Goal: Task Accomplishment & Management: Complete application form

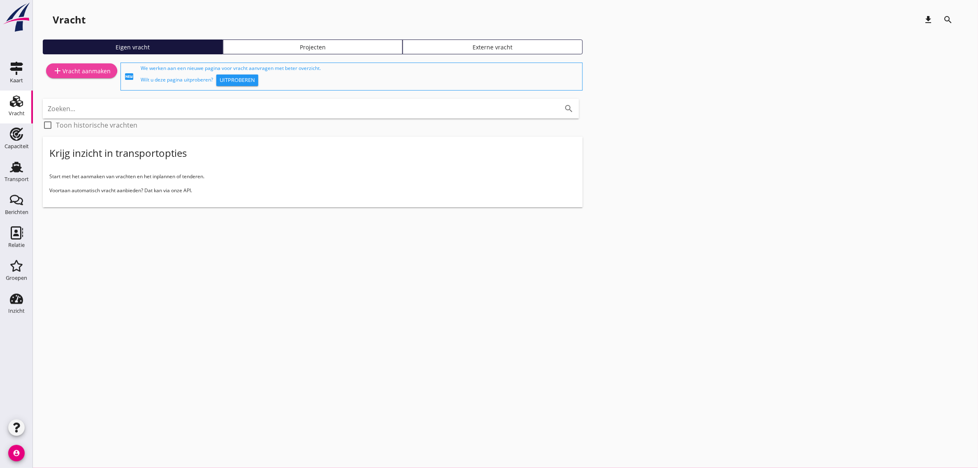
click at [74, 74] on div "add Vracht aanmaken" at bounding box center [82, 71] width 58 height 10
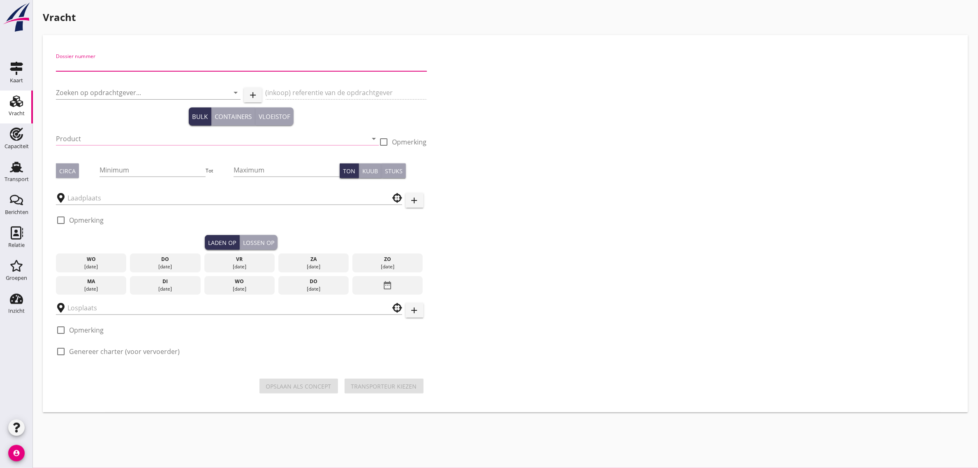
click at [102, 64] on input "Dossier nummer" at bounding box center [241, 64] width 371 height 13
type input "20250620"
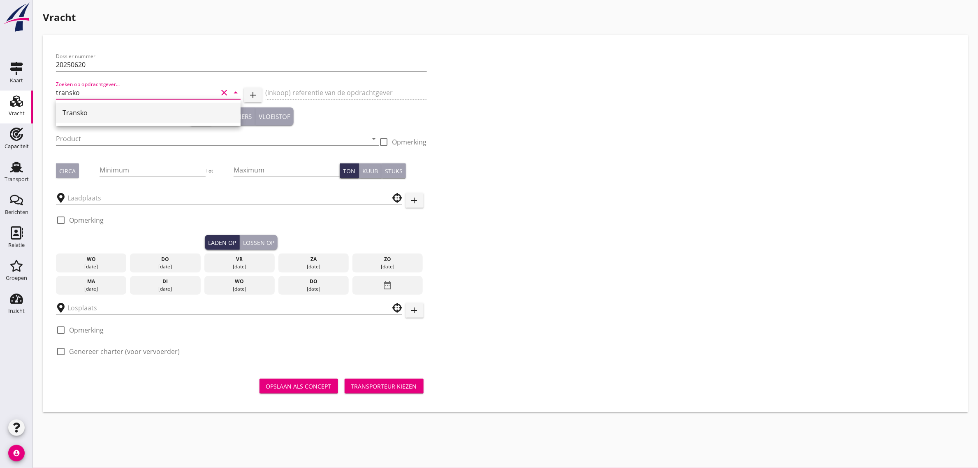
click at [82, 116] on div "Transko" at bounding box center [148, 113] width 171 height 10
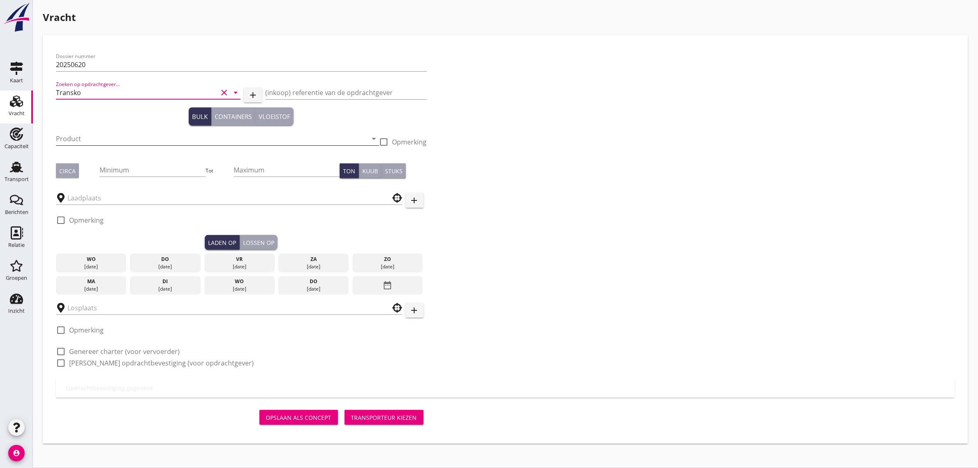
type input "Transko"
click at [81, 141] on input "Product" at bounding box center [212, 138] width 312 height 13
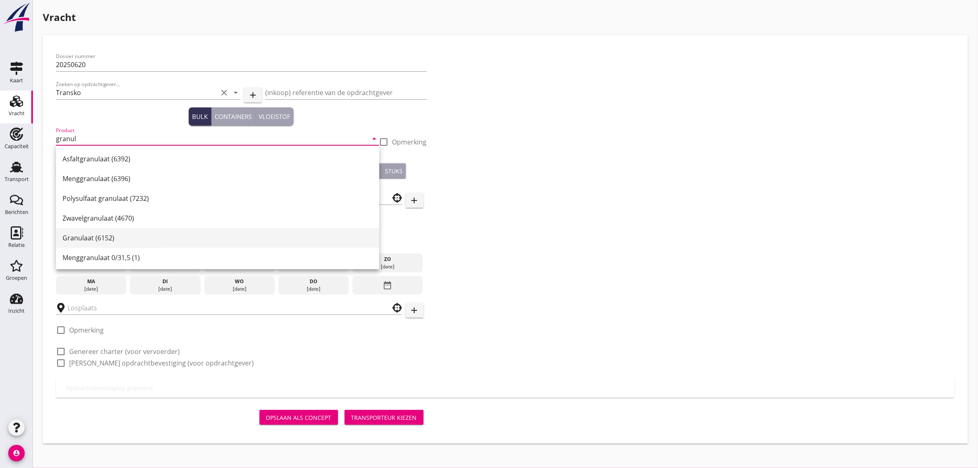
click at [112, 235] on div "Granulaat (6152)" at bounding box center [218, 238] width 310 height 10
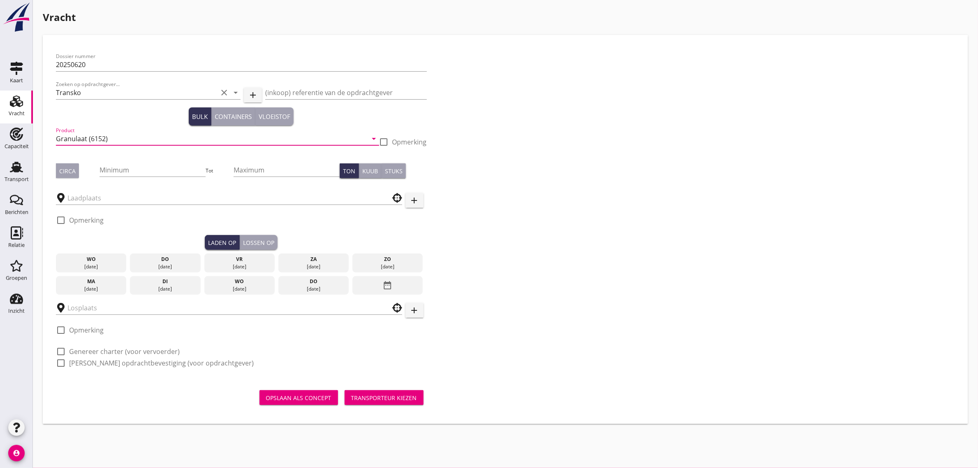
type input "Granulaat (6152)"
click at [77, 168] on button "Circa" at bounding box center [67, 170] width 23 height 15
click at [116, 174] on input "Minimum" at bounding box center [153, 169] width 106 height 13
type input "3800"
click at [545, 160] on div "Dossier nummer 20250620 Zoeken op opdrachtgever... Transko clear arrow_drop_dow…" at bounding box center [505, 212] width 905 height 329
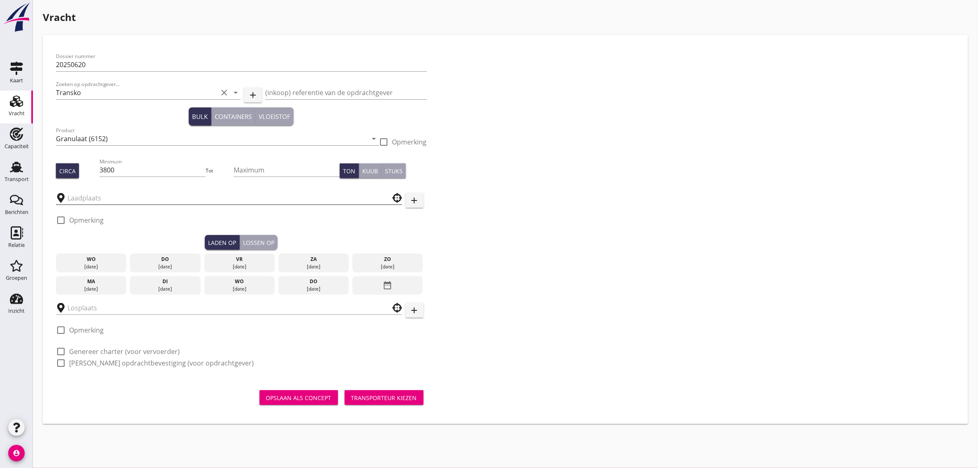
click at [159, 201] on input "text" at bounding box center [223, 197] width 312 height 13
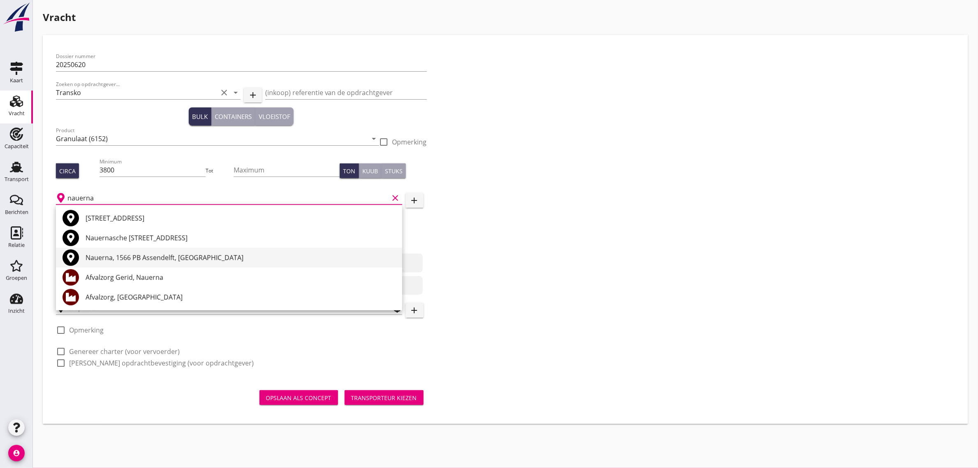
click at [180, 254] on div "Nauerna, 1566 PB Assendelft, [GEOGRAPHIC_DATA]" at bounding box center [241, 257] width 310 height 10
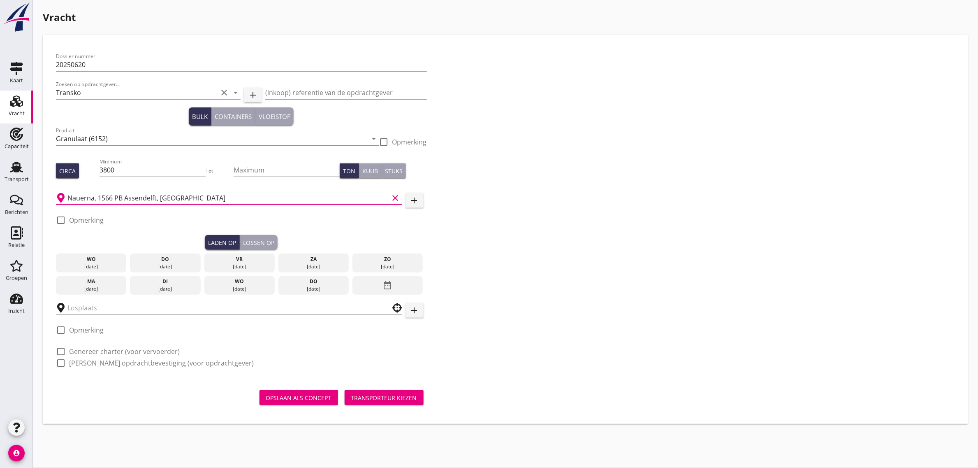
type input "Nauerna, 1566 PB Assendelft, [GEOGRAPHIC_DATA]"
click at [86, 217] on label "Opmerking" at bounding box center [86, 220] width 35 height 8
checkbox input "true"
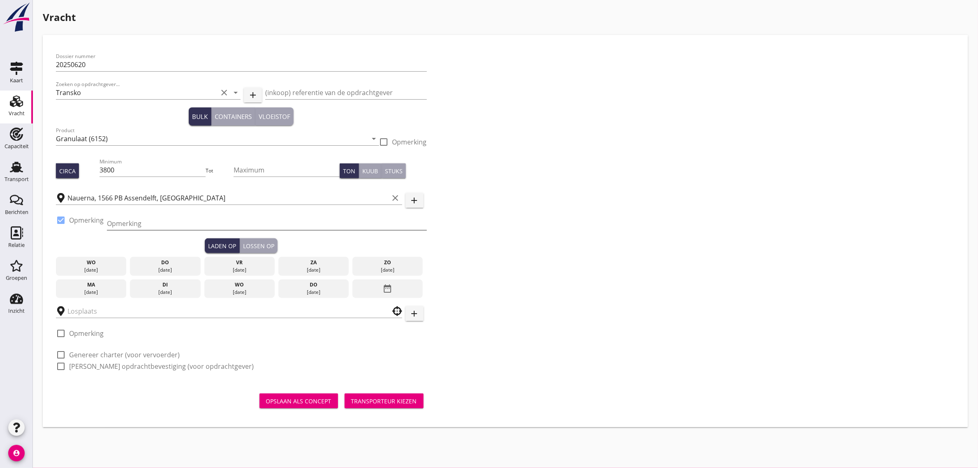
click at [122, 220] on input "Opmerking" at bounding box center [267, 223] width 320 height 13
type input "[PERSON_NAME] [PHONE_NUMBER]"
click at [555, 234] on div "Dossier nummer 20250620 Zoeken op opdrachtgever... Transko clear arrow_drop_dow…" at bounding box center [505, 214] width 905 height 333
click at [157, 290] on div "[DATE]" at bounding box center [165, 291] width 67 height 7
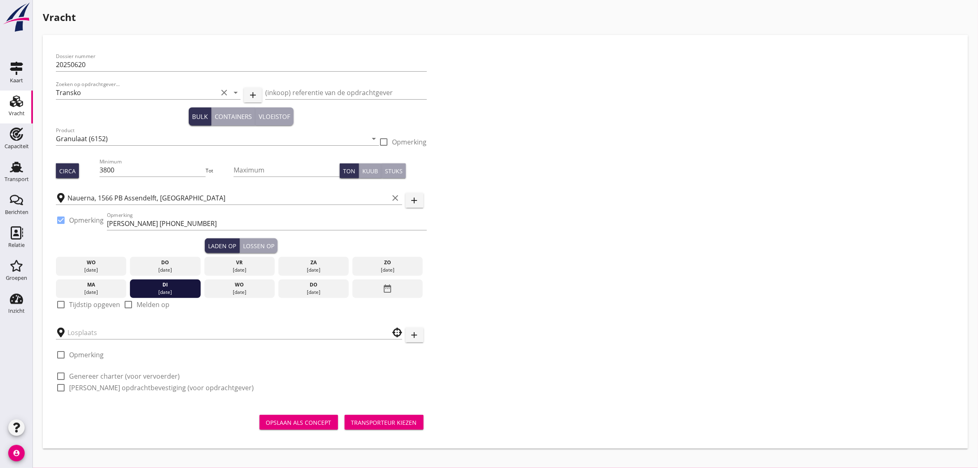
click at [99, 305] on label "Tijdstip opgeven" at bounding box center [94, 304] width 51 height 8
checkbox input "true"
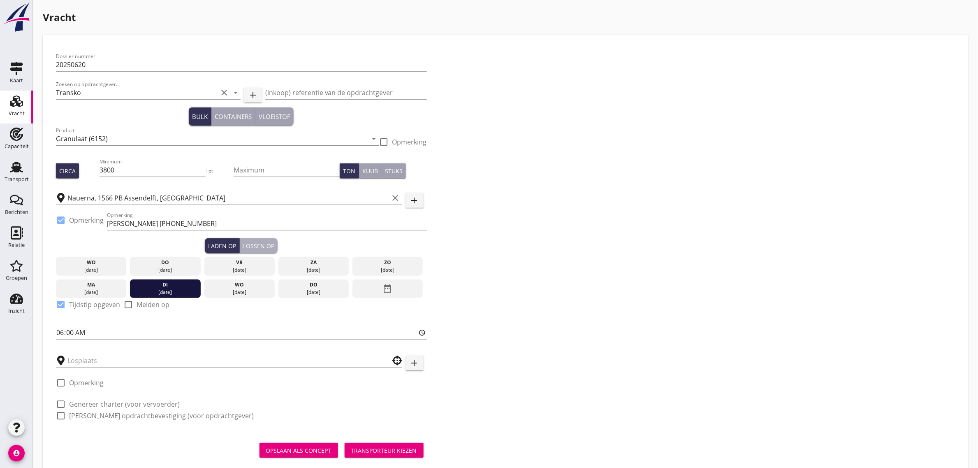
click at [258, 245] on div "Lossen op" at bounding box center [258, 245] width 31 height 9
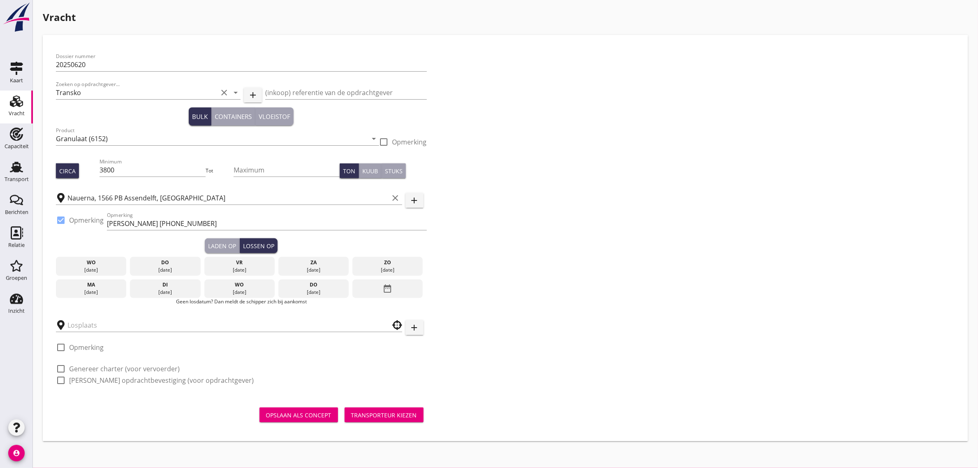
click at [239, 293] on div "[DATE]" at bounding box center [239, 291] width 67 height 7
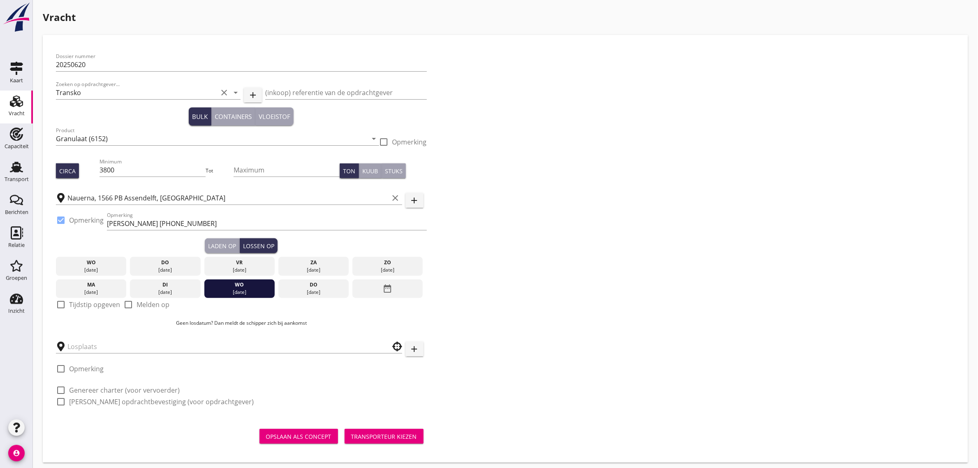
click at [99, 304] on label "Tijdstip opgeven" at bounding box center [94, 304] width 51 height 8
checkbox input "true"
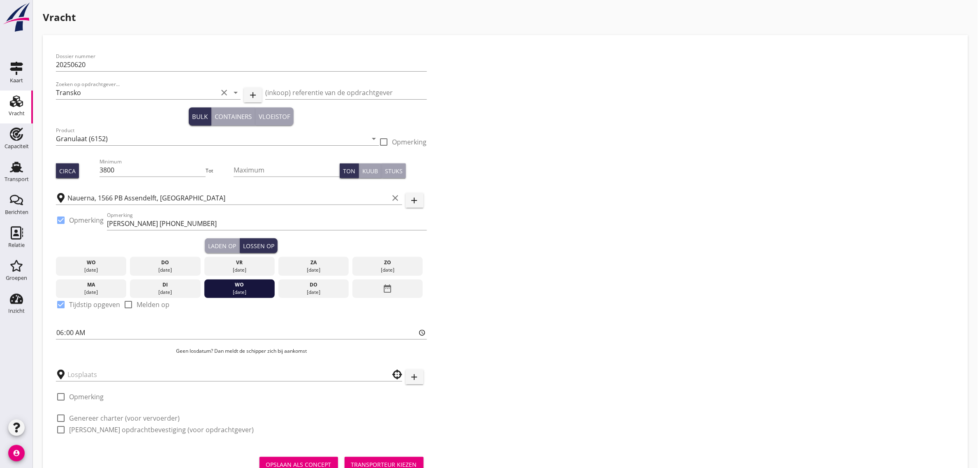
click at [104, 382] on div at bounding box center [229, 373] width 346 height 25
click at [104, 375] on input "text" at bounding box center [223, 374] width 312 height 13
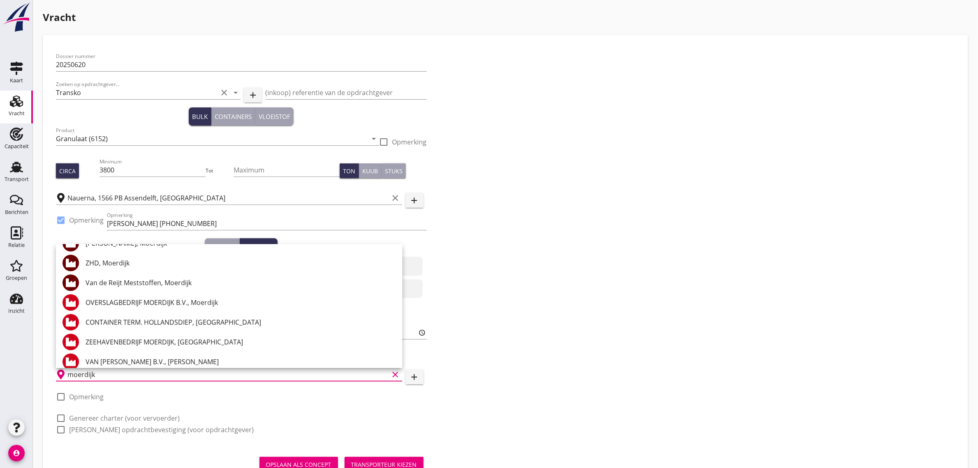
scroll to position [154, 0]
click at [149, 309] on div "OVERSLAGBEDRIJF MOERDIJK B.V., Moerdijk" at bounding box center [241, 301] width 310 height 20
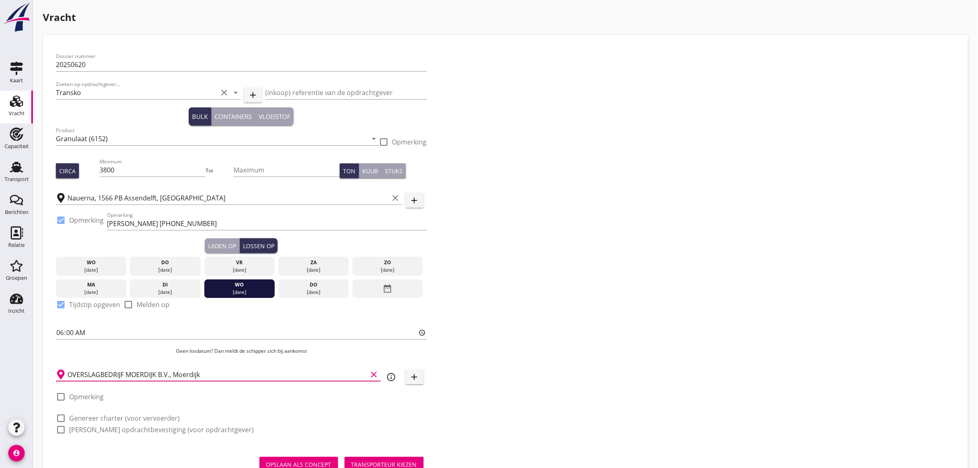
type input "OVERSLAGBEDRIJF MOERDIJK B.V., Moerdijk"
click at [95, 415] on label "Genereer charter (voor vervoerder)" at bounding box center [124, 418] width 111 height 8
checkbox input "true"
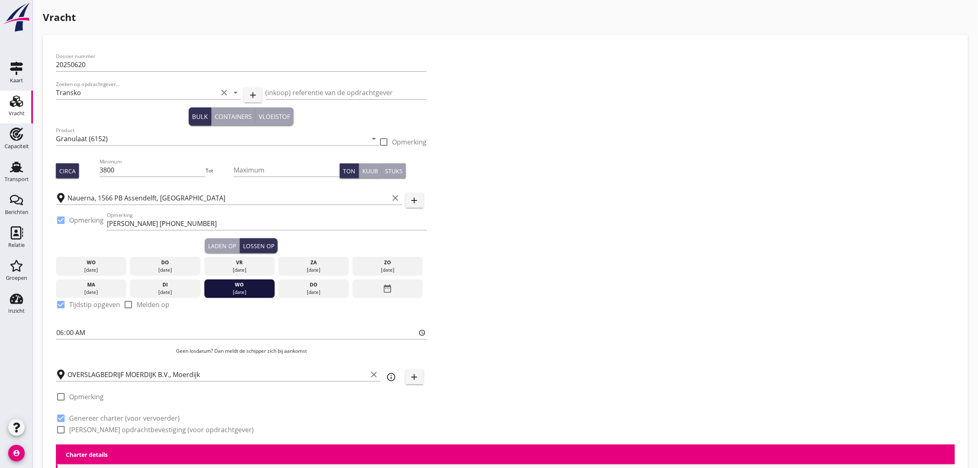
click at [97, 428] on label "[PERSON_NAME] opdrachtbevestiging (voor opdrachtgever)" at bounding box center [161, 429] width 185 height 8
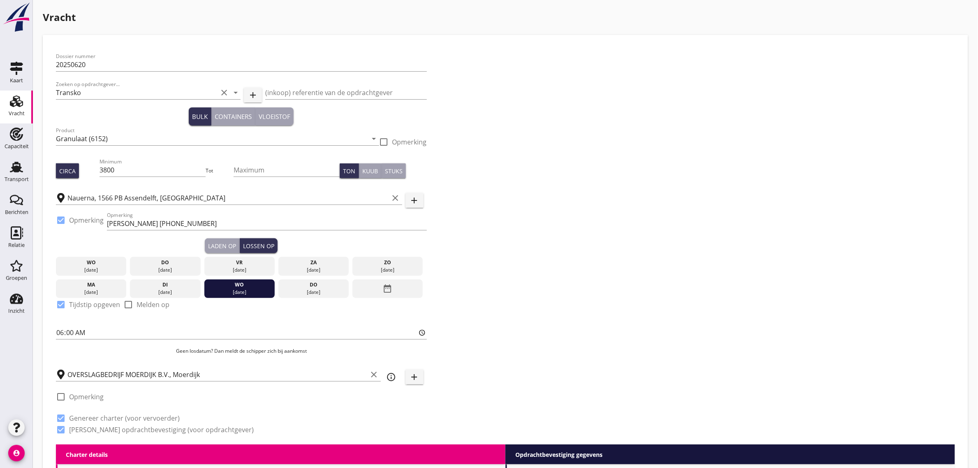
checkbox input "true"
click at [87, 396] on label "Opmerking" at bounding box center [86, 396] width 35 height 8
checkbox input "true"
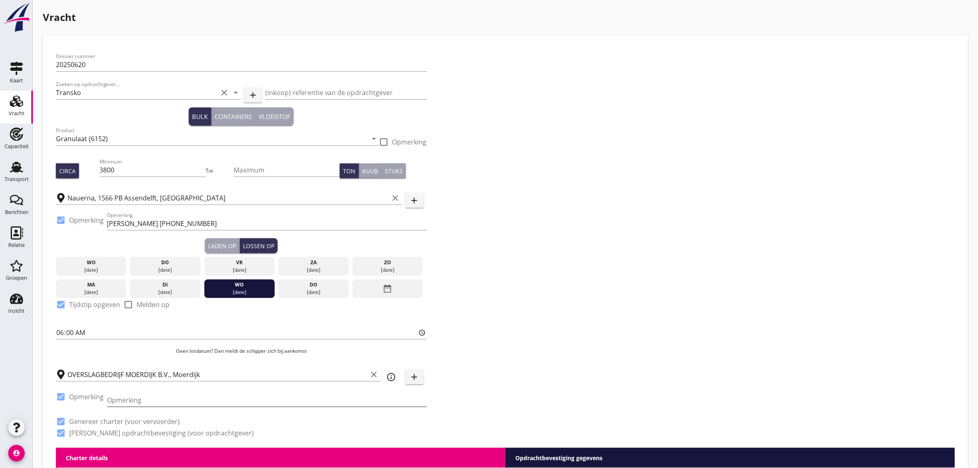
click at [114, 400] on input "Opmerking" at bounding box center [267, 399] width 320 height 13
type input "[PHONE_NUMBER]"
click at [641, 310] on div "Dossier nummer 20250620 Zoeken op opdrachtgever... Transko clear arrow_drop_dow…" at bounding box center [505, 247] width 905 height 399
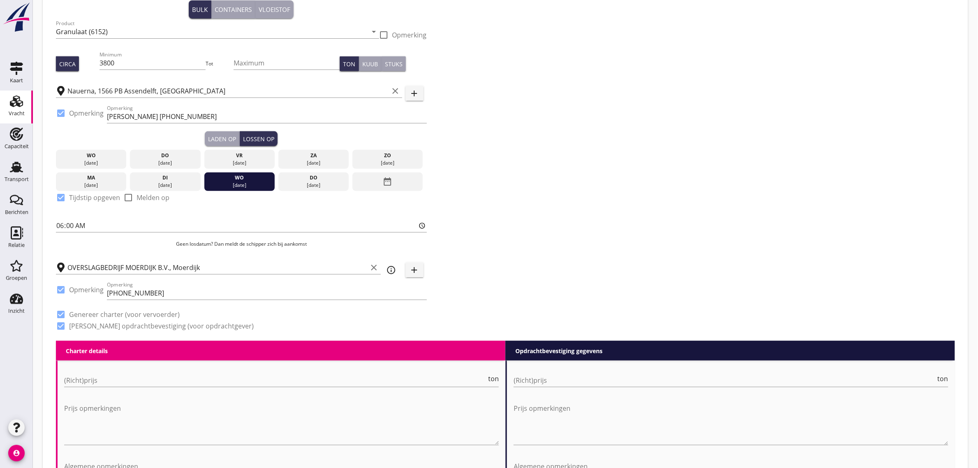
scroll to position [308, 0]
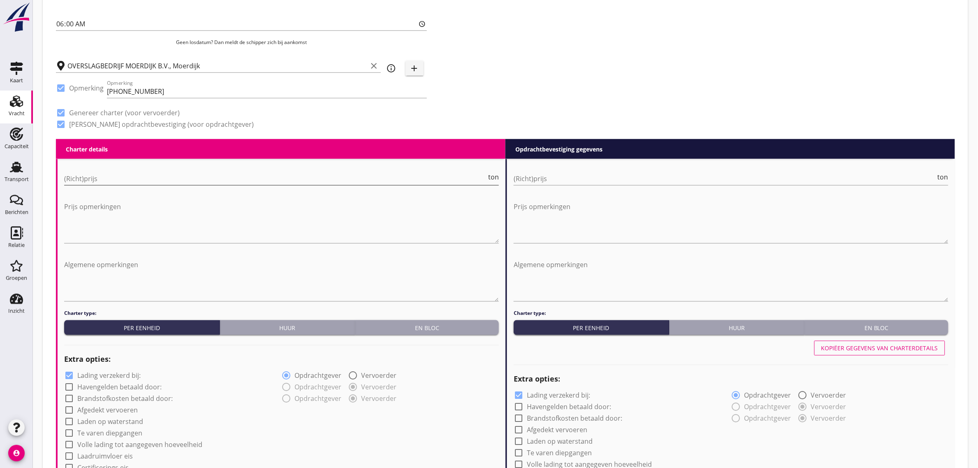
click at [89, 173] on input "(Richt)prijs" at bounding box center [275, 178] width 422 height 13
type input "2"
type input "2.40"
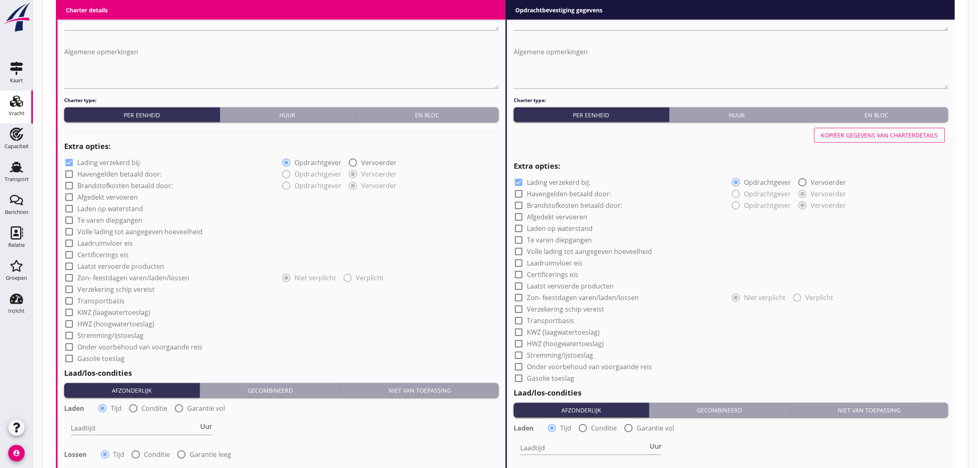
scroll to position [565, 0]
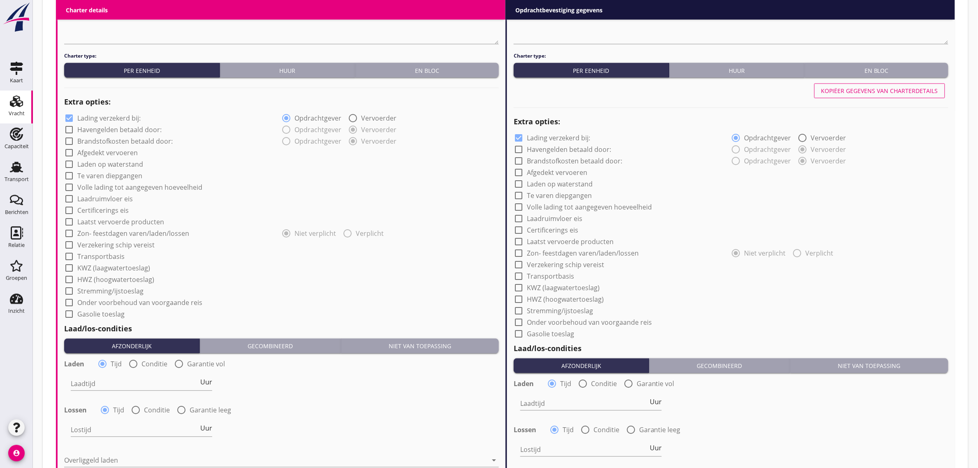
click at [125, 375] on div "Laadtijd Uur" at bounding box center [141, 385] width 141 height 26
click at [124, 379] on input "Laadtijd" at bounding box center [135, 383] width 128 height 13
type input "24"
click at [312, 313] on div "check_box_outline_blank Gasolie toeslag" at bounding box center [281, 314] width 435 height 12
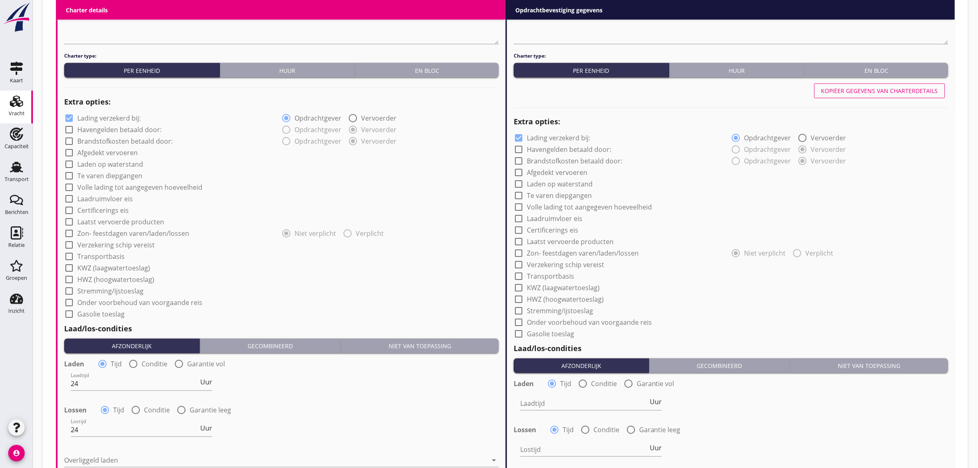
click at [86, 260] on label "Transportbasis" at bounding box center [100, 256] width 47 height 8
checkbox input "true"
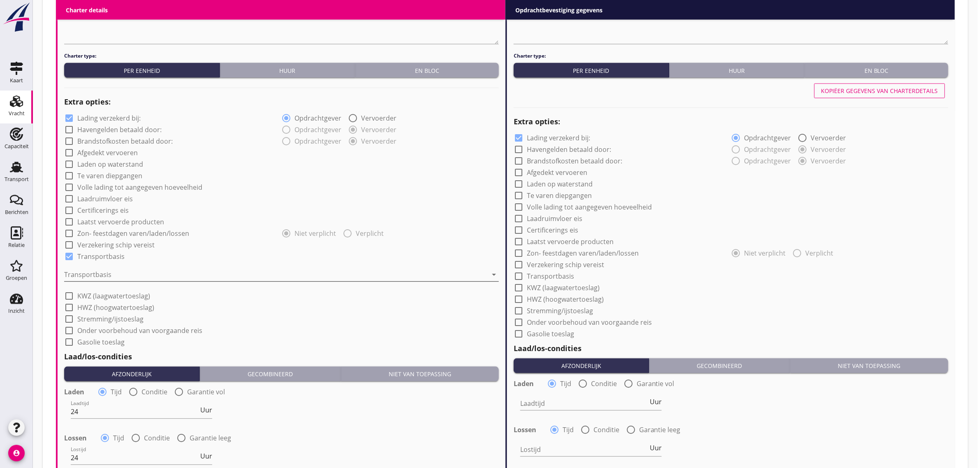
click at [94, 271] on div at bounding box center [275, 274] width 423 height 13
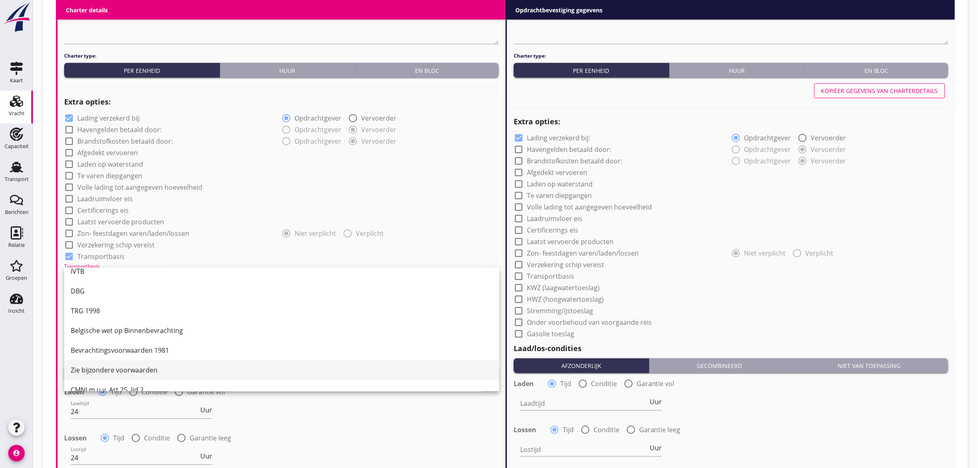
scroll to position [21, 0]
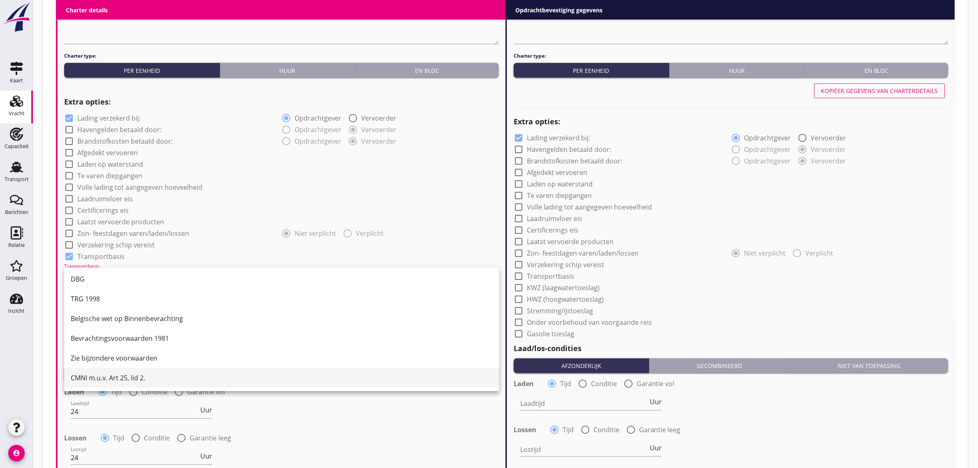
click at [120, 373] on div "CMNI m.u.v. Art 25, lid 2." at bounding box center [282, 378] width 422 height 10
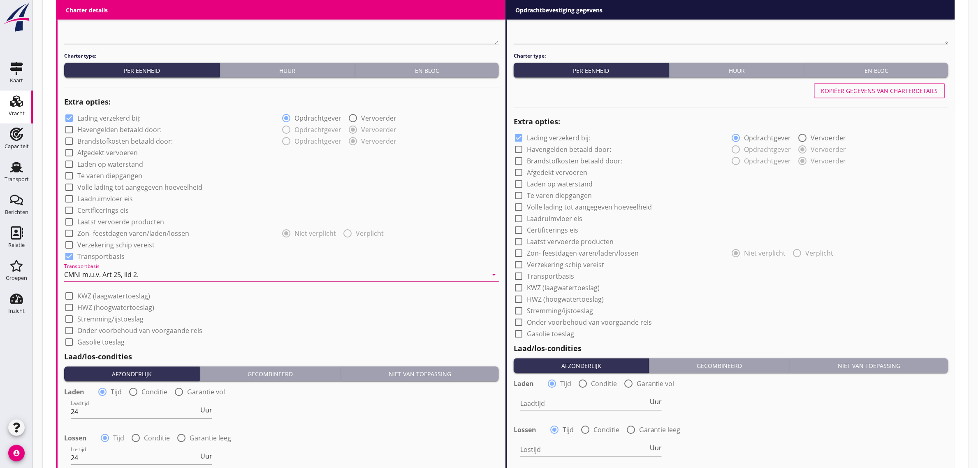
click at [412, 188] on div "check_box_outline_blank Volle lading tot aangegeven hoeveelheid" at bounding box center [281, 187] width 435 height 12
click at [106, 199] on label "Laadruimvloer eis" at bounding box center [105, 199] width 56 height 8
checkbox input "true"
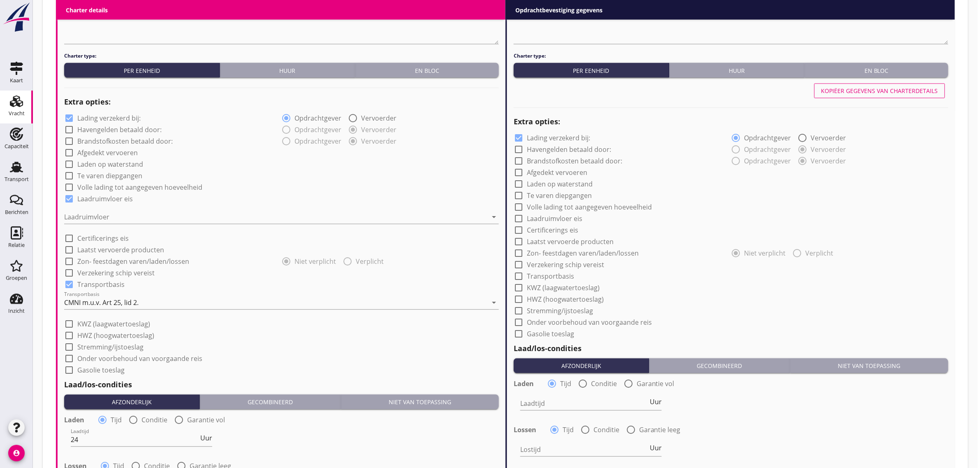
click at [102, 208] on div "Laadruimvloer arrow_drop_down" at bounding box center [281, 219] width 435 height 26
click at [100, 216] on div at bounding box center [275, 217] width 423 height 13
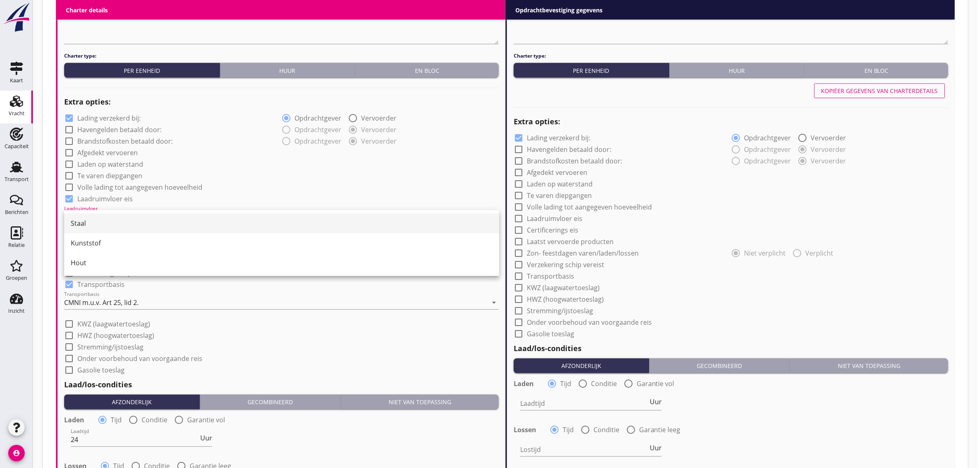
click at [97, 225] on div "Staal" at bounding box center [282, 223] width 422 height 10
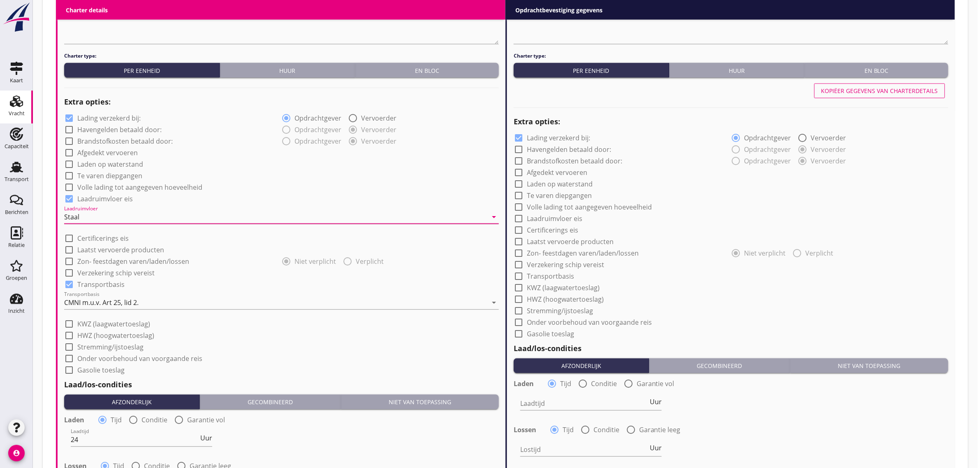
click at [344, 184] on div "check_box_outline_blank Volle lading tot aangegeven hoeveelheid" at bounding box center [281, 187] width 435 height 12
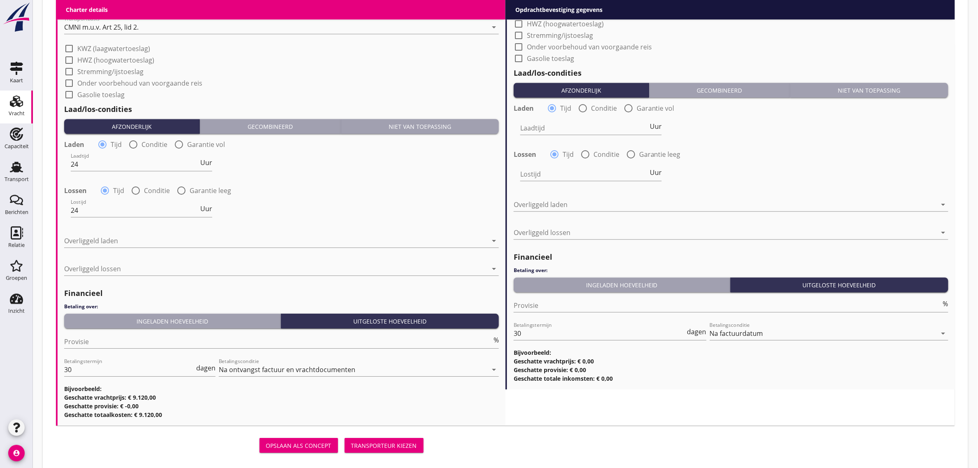
scroll to position [854, 0]
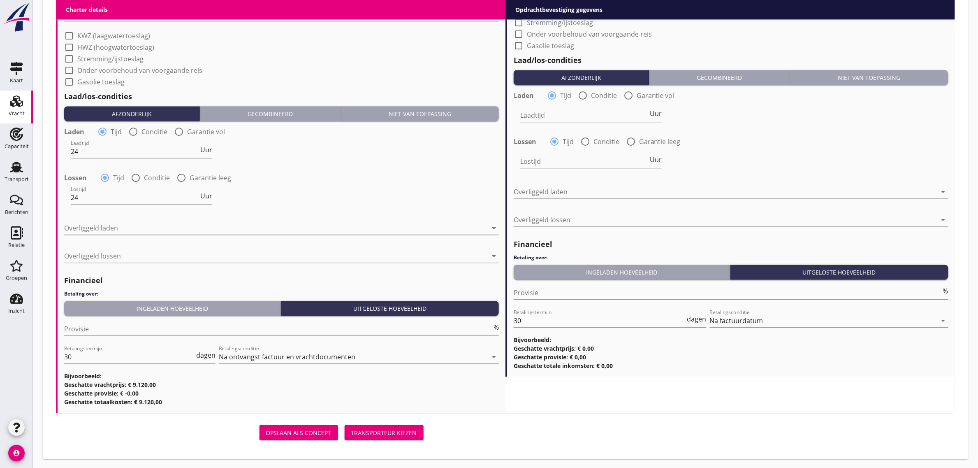
click at [104, 227] on div at bounding box center [275, 227] width 423 height 13
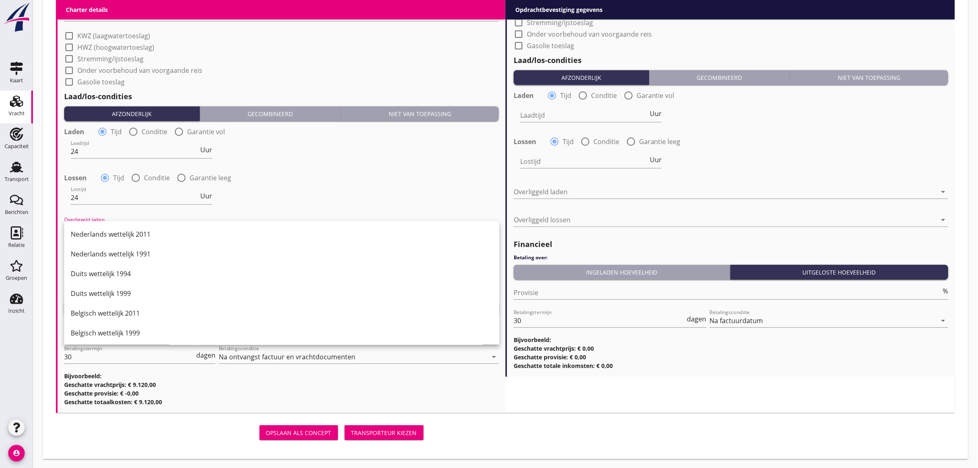
click at [151, 239] on div "Nederlands wettelijk 2011" at bounding box center [282, 234] width 422 height 20
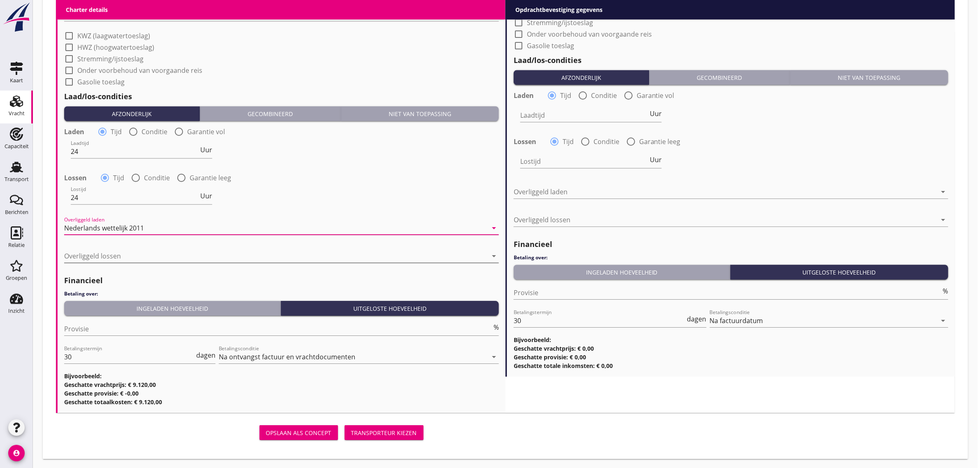
click at [104, 259] on div at bounding box center [275, 255] width 423 height 13
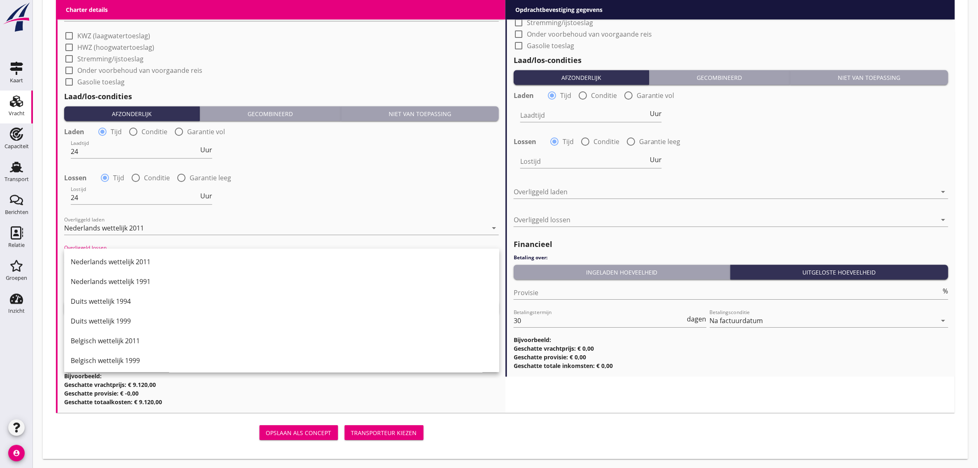
click at [104, 259] on div "Nederlands wettelijk 2011" at bounding box center [282, 262] width 422 height 10
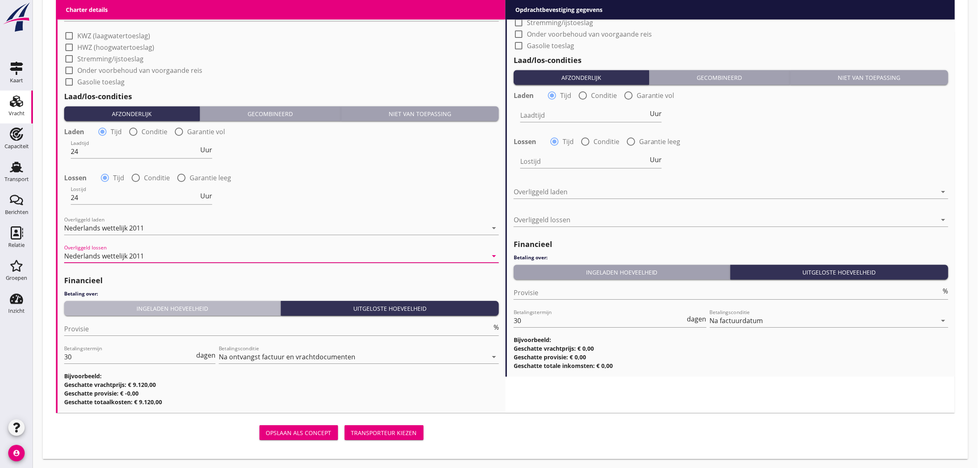
click at [139, 310] on div "Ingeladen hoeveelheid" at bounding box center [172, 308] width 210 height 9
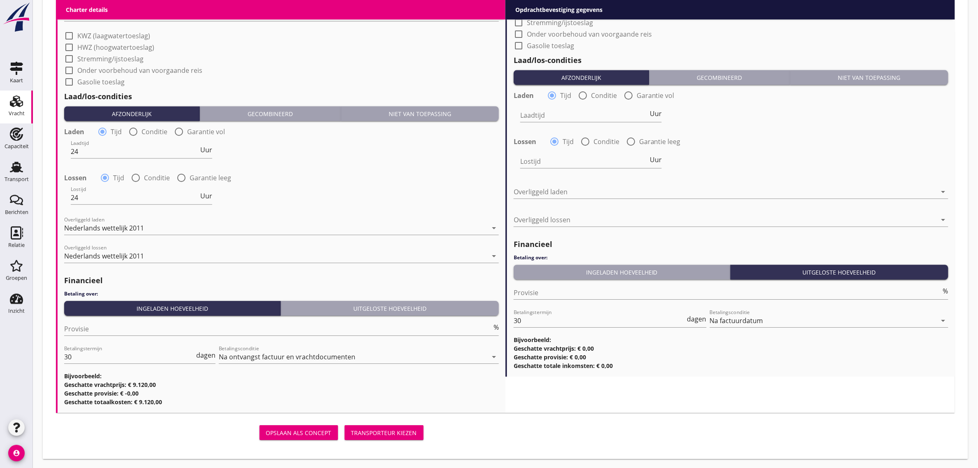
click at [110, 320] on div "Provisie %" at bounding box center [281, 330] width 435 height 26
click at [103, 325] on input "Provisie" at bounding box center [278, 328] width 428 height 13
type input "5"
click at [421, 152] on div "Laadtijd 24 Uur" at bounding box center [281, 152] width 436 height 30
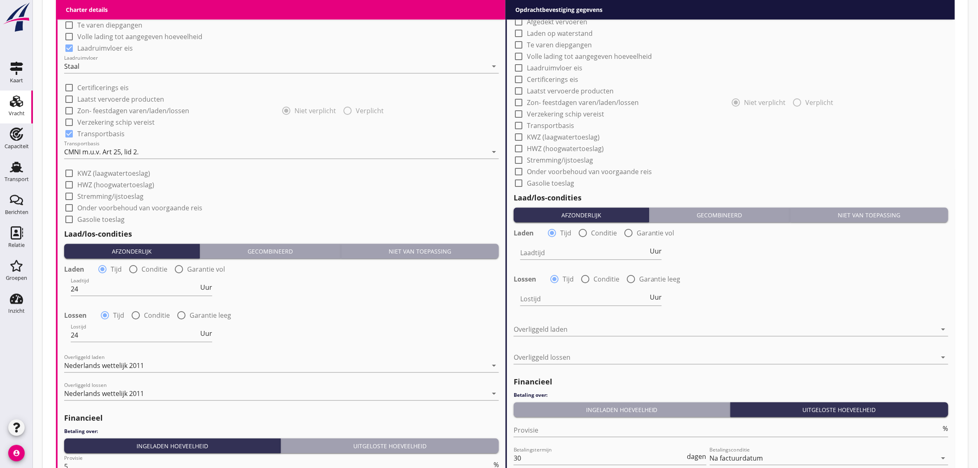
scroll to position [442, 0]
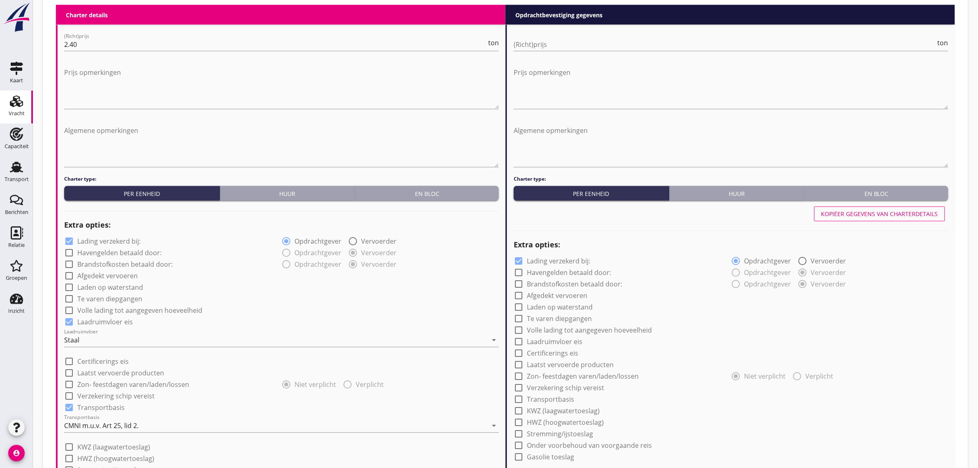
click at [891, 217] on div "Kopiëer gegevens van charterdetails" at bounding box center [879, 214] width 117 height 9
checkbox input "true"
type input "24"
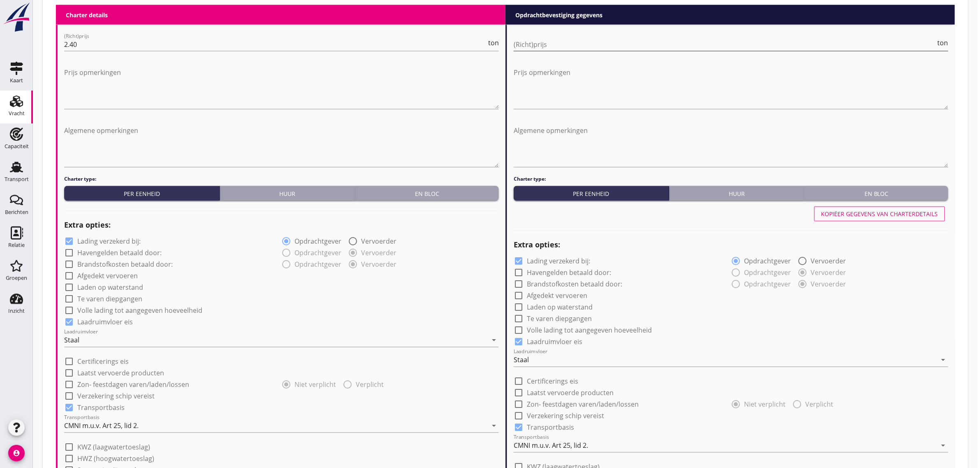
click at [549, 49] on input "(Richt)prijs" at bounding box center [725, 44] width 422 height 13
type input "2"
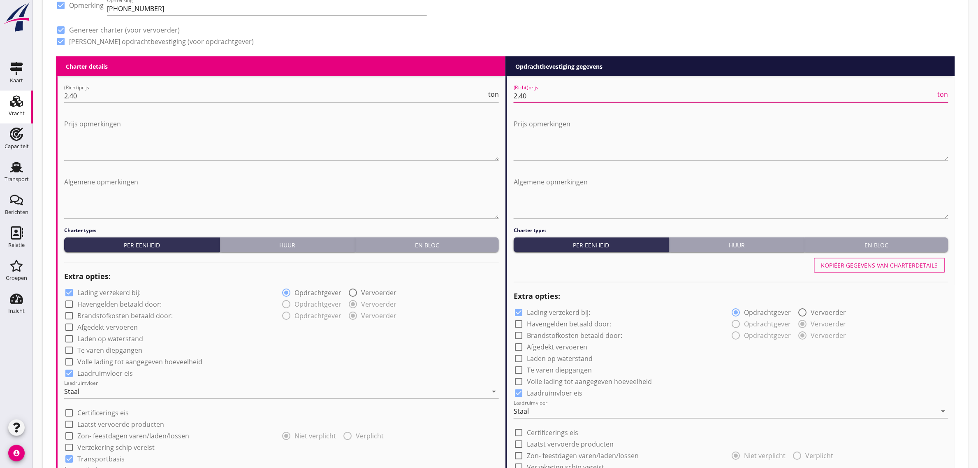
type input "2.40"
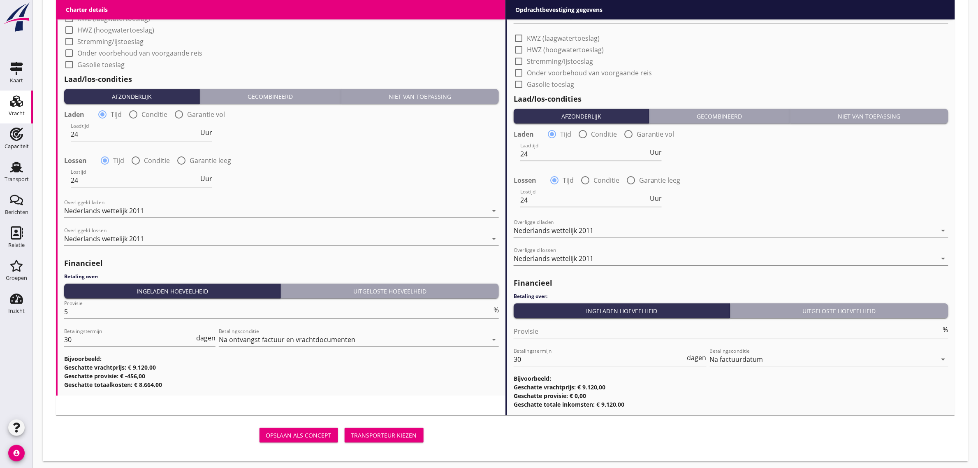
scroll to position [873, 0]
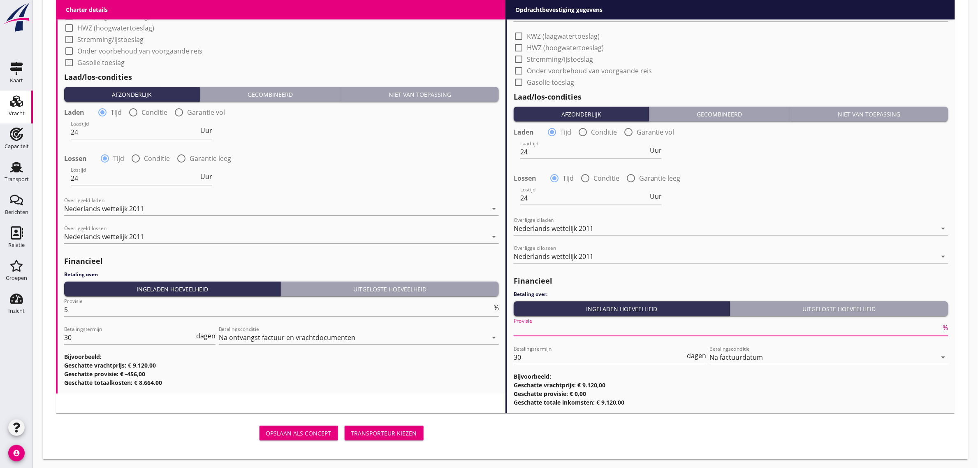
click at [531, 330] on input "Provisie" at bounding box center [728, 328] width 428 height 13
type input "0"
click at [391, 428] on div "Transporteur kiezen" at bounding box center [384, 432] width 66 height 9
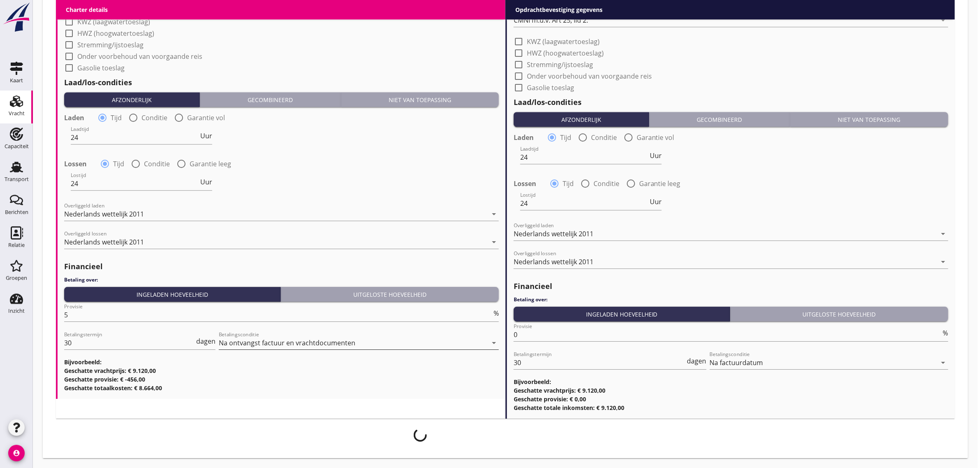
scroll to position [867, 0]
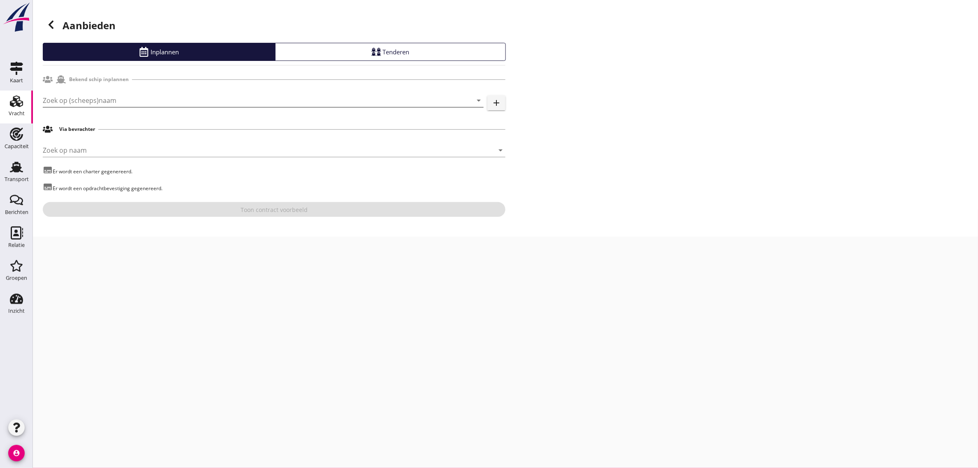
click at [97, 102] on input "Zoek op (scheeps)naam" at bounding box center [252, 100] width 418 height 13
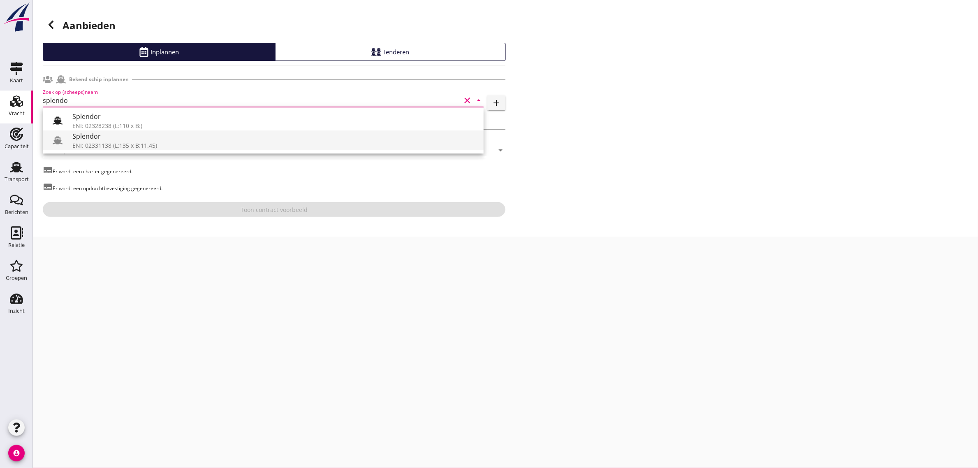
click at [106, 138] on div "Splendor" at bounding box center [274, 136] width 405 height 10
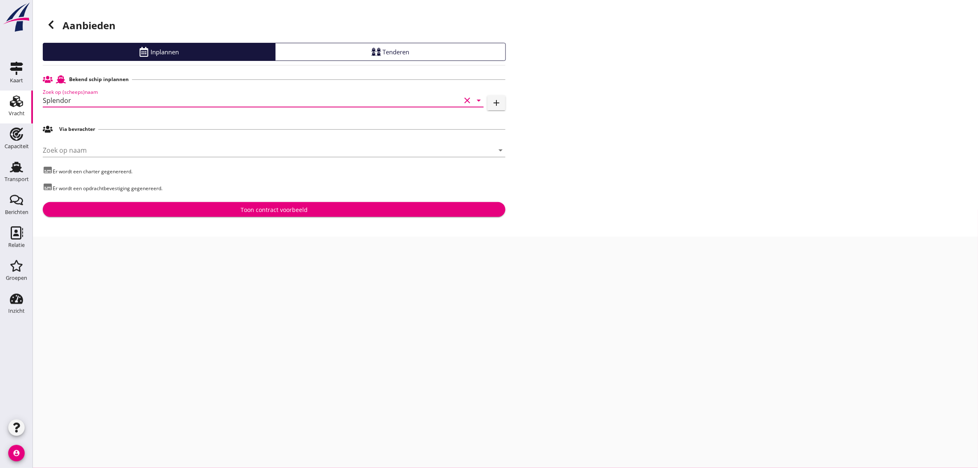
type input "Splendor"
click at [274, 212] on div "Toon contract voorbeeld" at bounding box center [274, 209] width 67 height 9
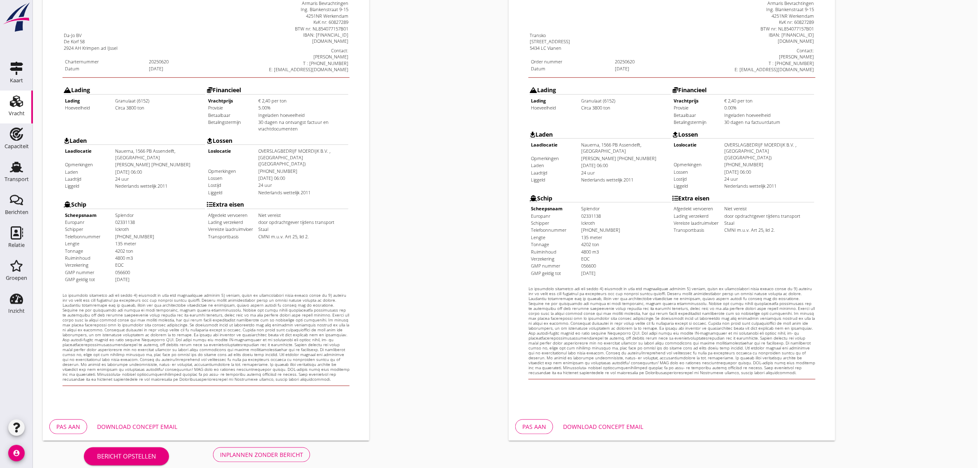
scroll to position [141, 0]
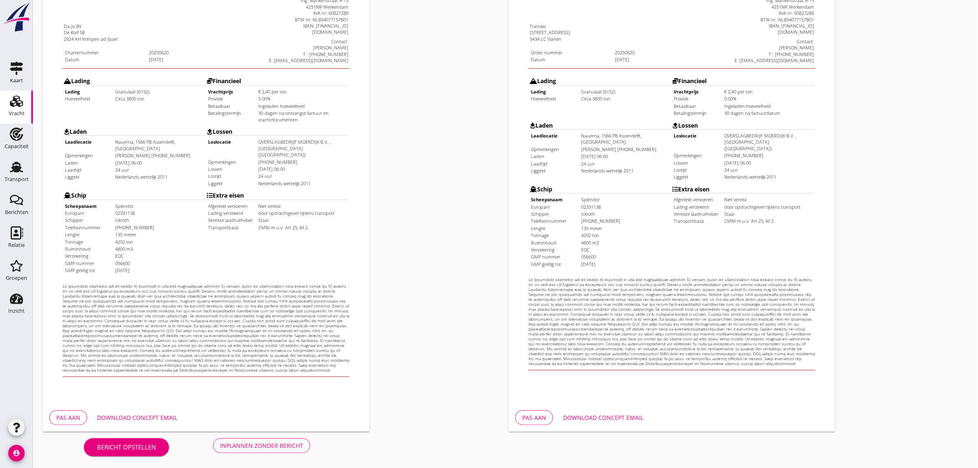
click at [262, 442] on div "Inplannen zonder bericht" at bounding box center [261, 445] width 83 height 9
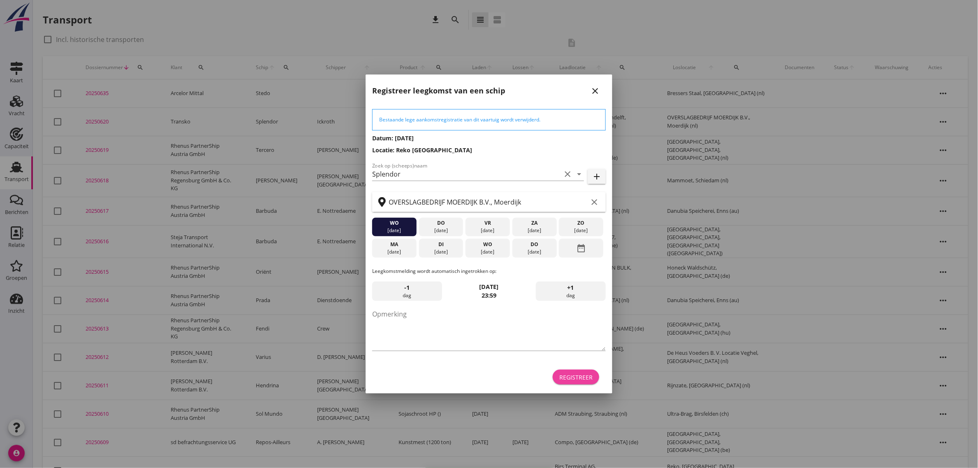
click at [586, 383] on button "Registreer" at bounding box center [576, 376] width 46 height 15
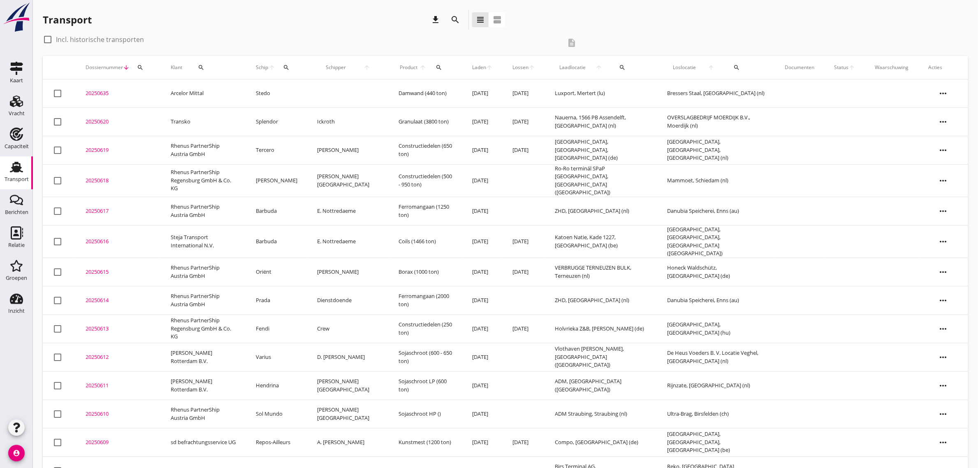
click at [104, 122] on div "20250620" at bounding box center [118, 122] width 65 height 8
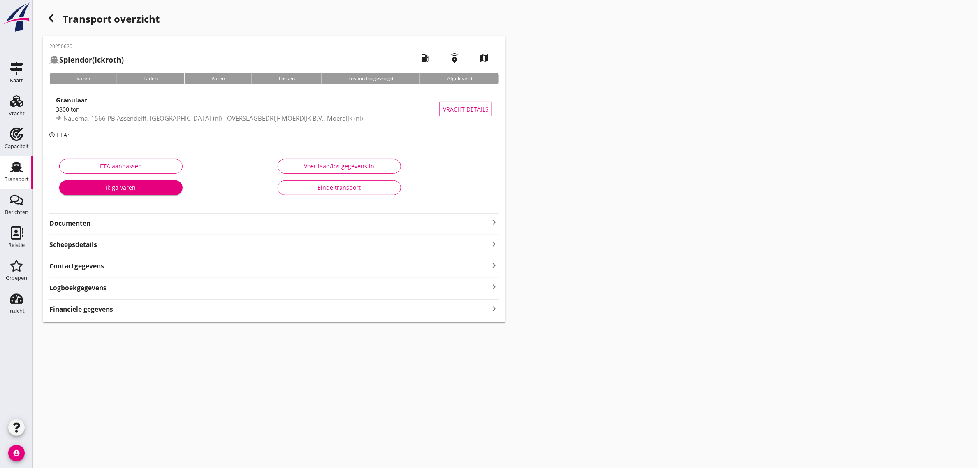
click at [75, 221] on strong "Documenten" at bounding box center [269, 222] width 440 height 9
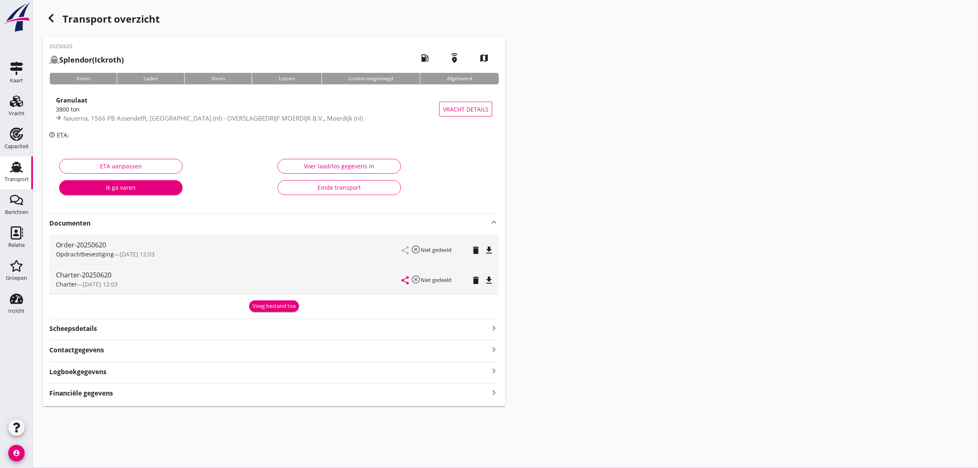
click at [491, 282] on icon "file_download" at bounding box center [489, 280] width 10 height 10
click at [18, 111] on div "Vracht" at bounding box center [17, 113] width 16 height 5
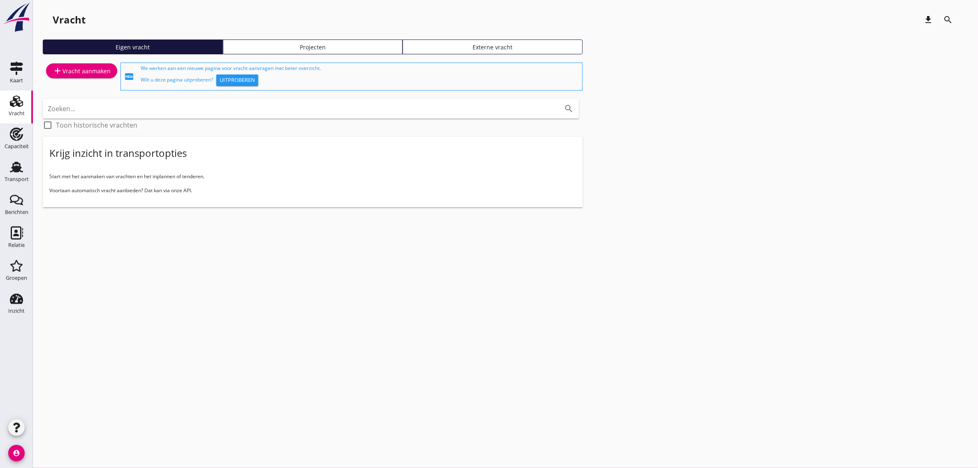
click at [53, 72] on icon "add" at bounding box center [58, 71] width 10 height 10
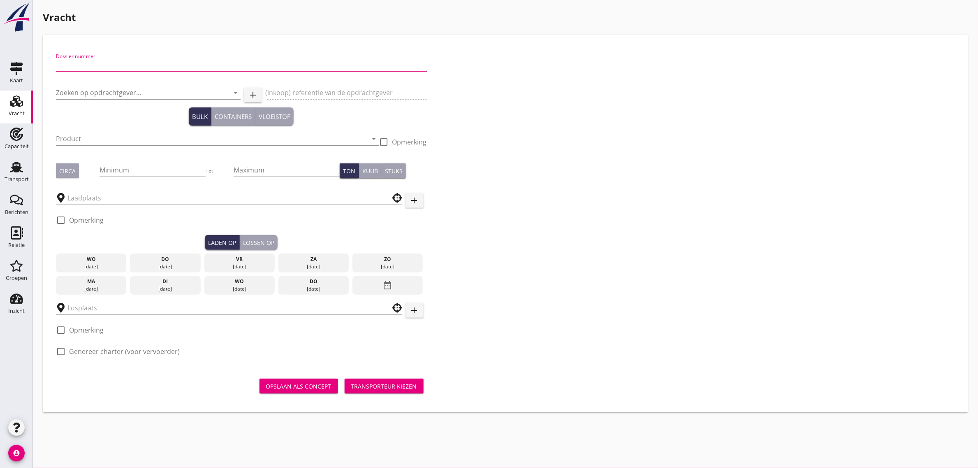
click at [103, 66] on input "Dossier nummer" at bounding box center [241, 64] width 371 height 13
type input "20250621"
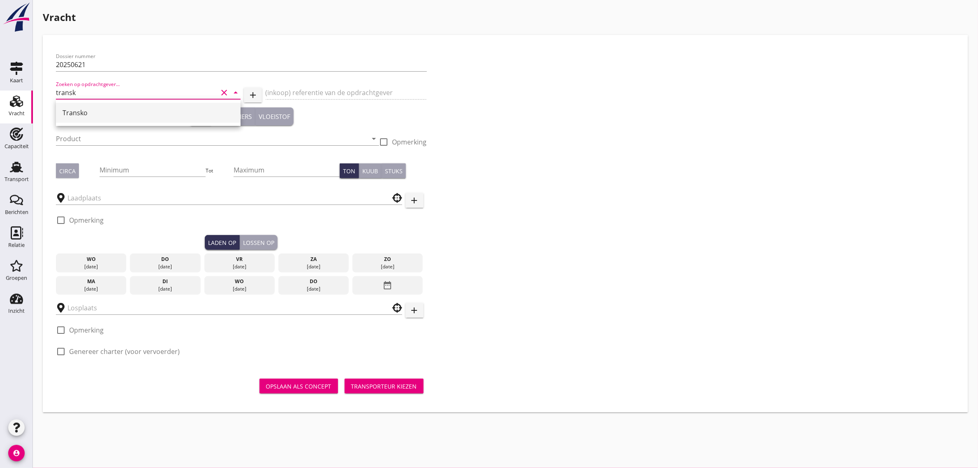
click at [91, 108] on div "Transko" at bounding box center [148, 113] width 171 height 10
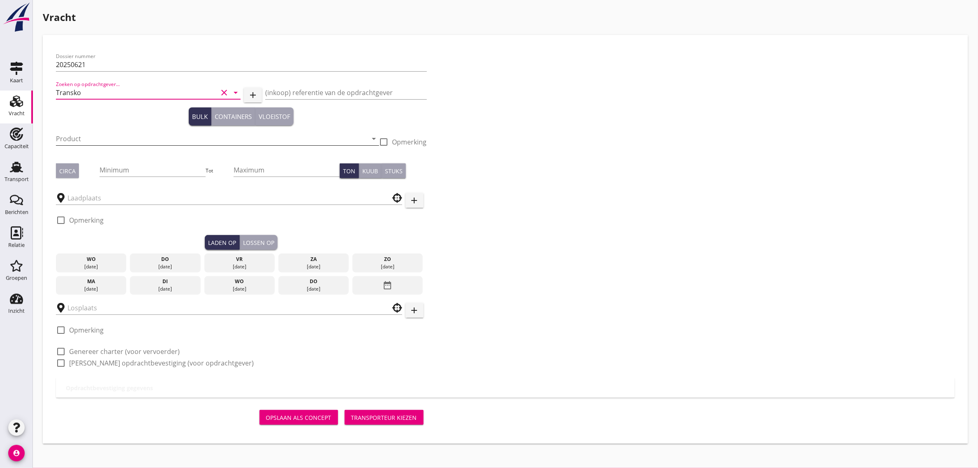
type input "Transko"
click at [81, 141] on input "Product" at bounding box center [212, 138] width 312 height 13
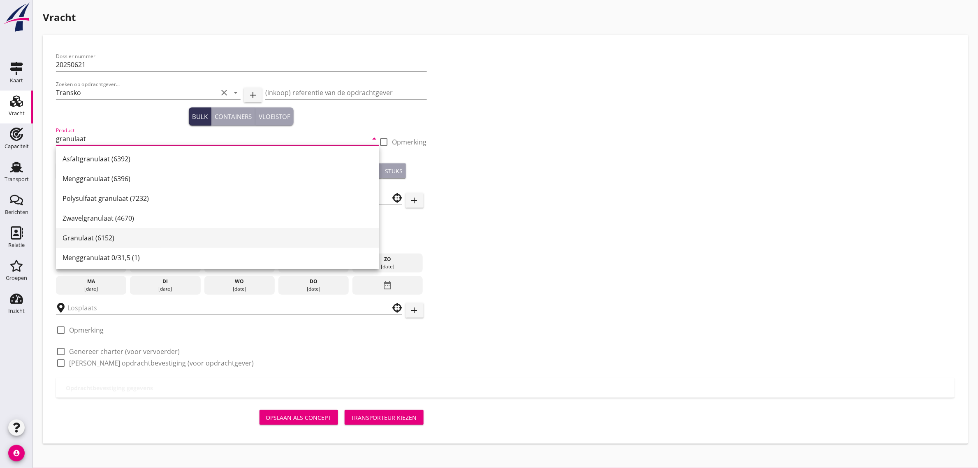
click at [86, 237] on div "Granulaat (6152)" at bounding box center [218, 238] width 310 height 10
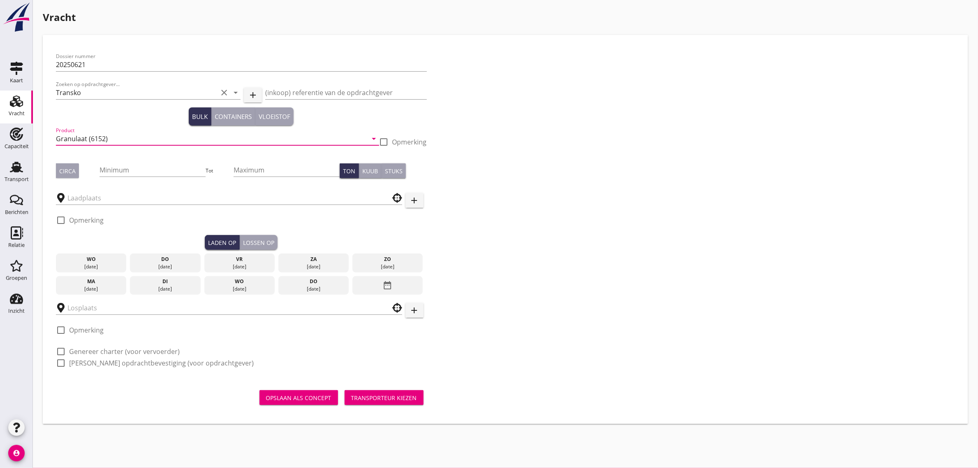
type input "Granulaat (6152)"
click at [67, 171] on div "Circa" at bounding box center [67, 171] width 16 height 9
click at [154, 167] on input "Minimum" at bounding box center [153, 169] width 106 height 13
type input "3800"
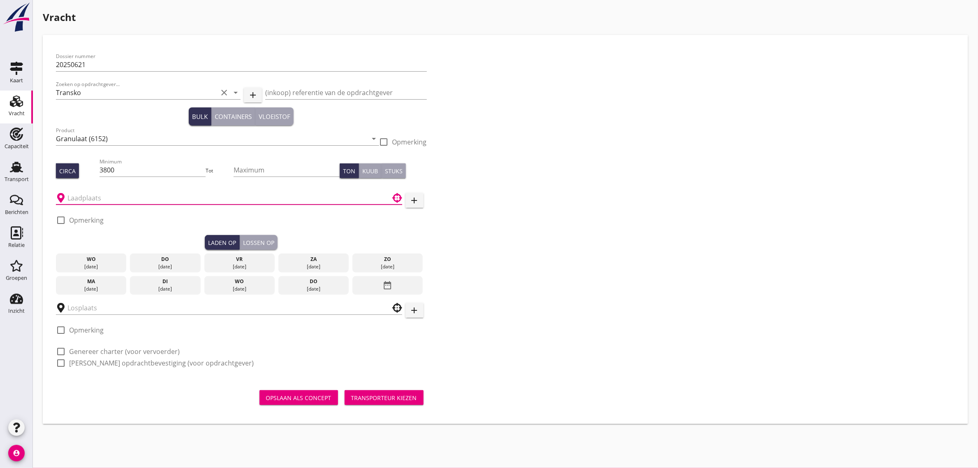
click at [135, 197] on input "text" at bounding box center [223, 197] width 312 height 13
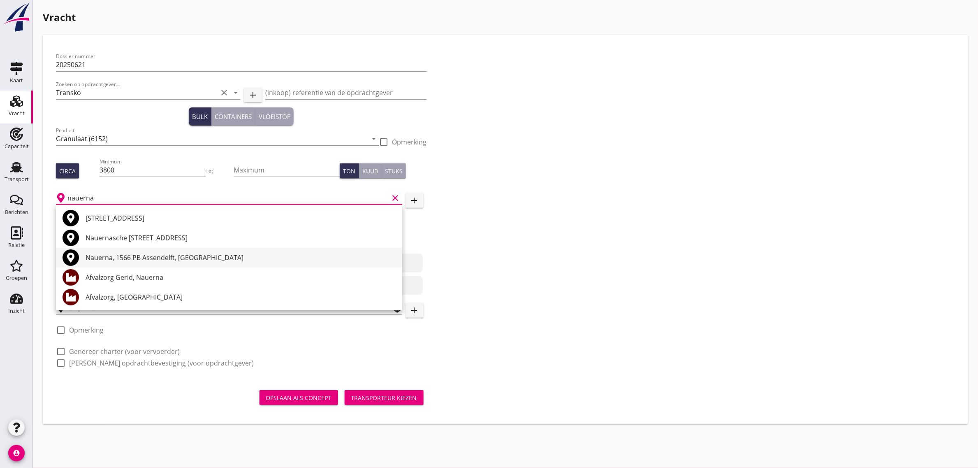
click at [135, 254] on div "Nauerna, 1566 PB Assendelft, [GEOGRAPHIC_DATA]" at bounding box center [241, 257] width 310 height 10
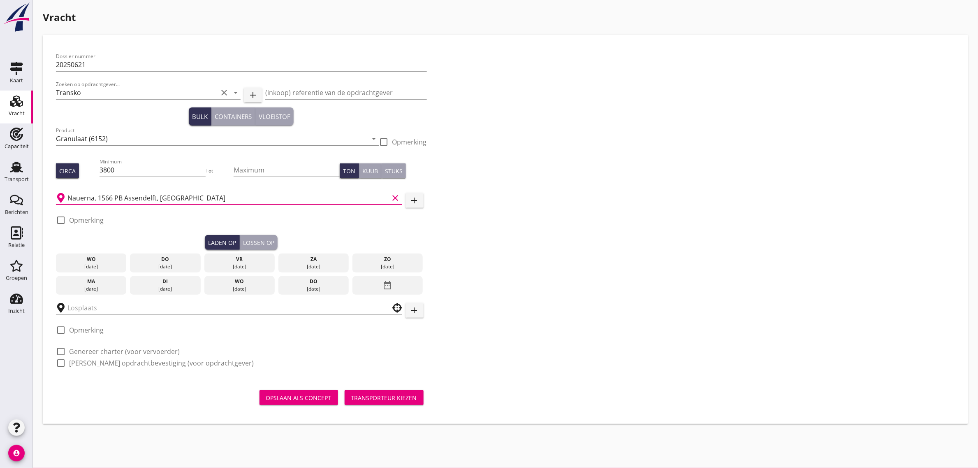
type input "Nauerna, 1566 PB Assendelft, [GEOGRAPHIC_DATA]"
click at [86, 220] on label "Opmerking" at bounding box center [86, 220] width 35 height 8
checkbox input "true"
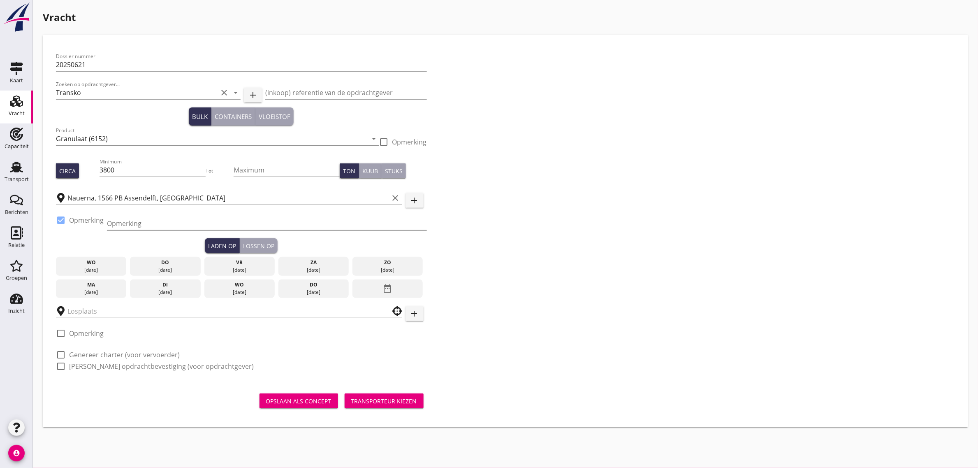
click at [119, 218] on input "Opmerking" at bounding box center [267, 223] width 320 height 13
type input "[PERSON_NAME] [PHONE_NUMBER]"
click at [498, 257] on div "Dossier nummer 20250621 Zoeken op opdrachtgever... Transko clear arrow_drop_dow…" at bounding box center [505, 214] width 905 height 333
click at [307, 287] on div "do" at bounding box center [313, 284] width 67 height 7
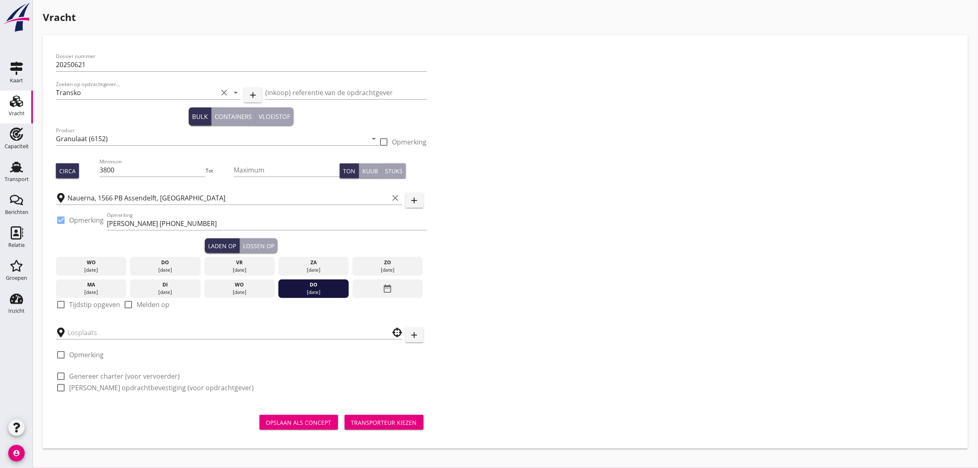
click at [113, 305] on label "Tijdstip opgeven" at bounding box center [94, 304] width 51 height 8
checkbox input "true"
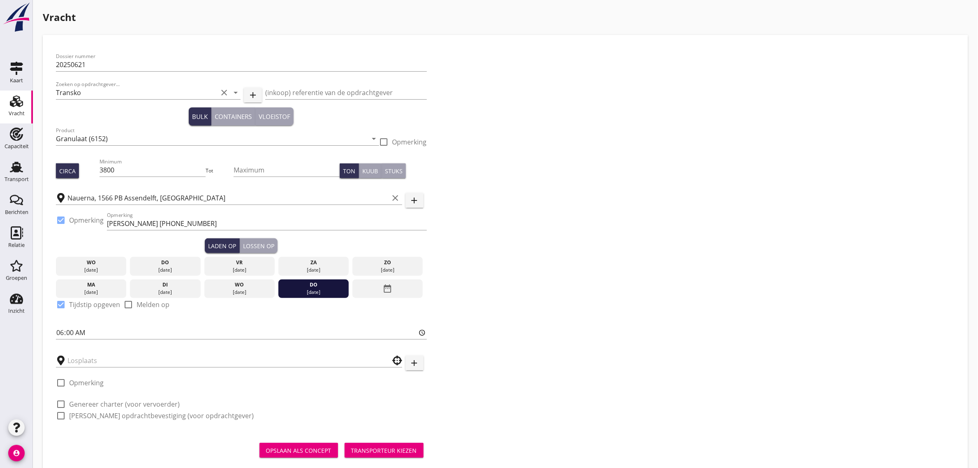
click at [407, 289] on div "date_range" at bounding box center [387, 288] width 70 height 19
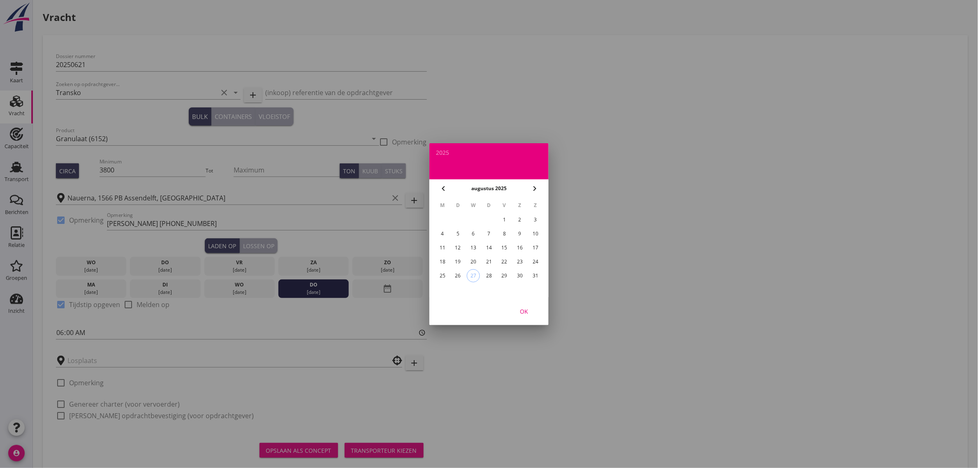
click at [535, 192] on icon "chevron_right" at bounding box center [535, 188] width 10 height 10
click at [505, 222] on div "5" at bounding box center [504, 219] width 13 height 13
click at [523, 308] on div "OK" at bounding box center [523, 310] width 23 height 9
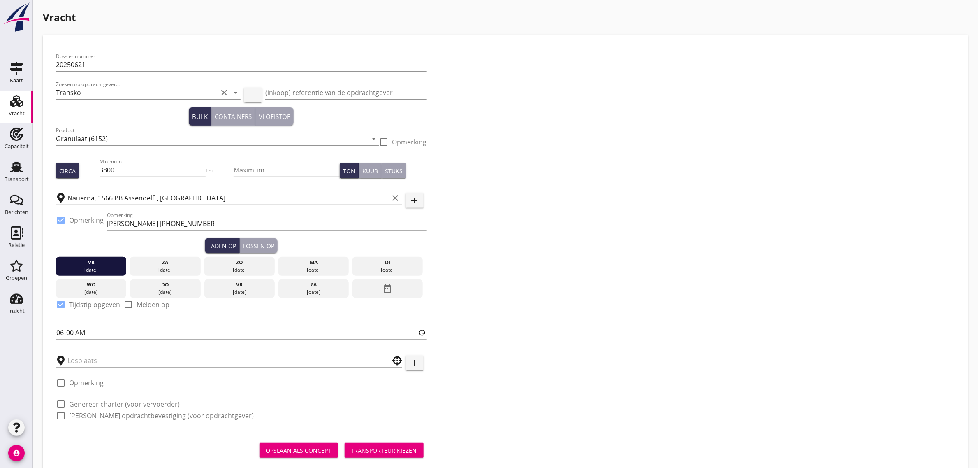
click at [377, 292] on div "date_range" at bounding box center [387, 288] width 70 height 19
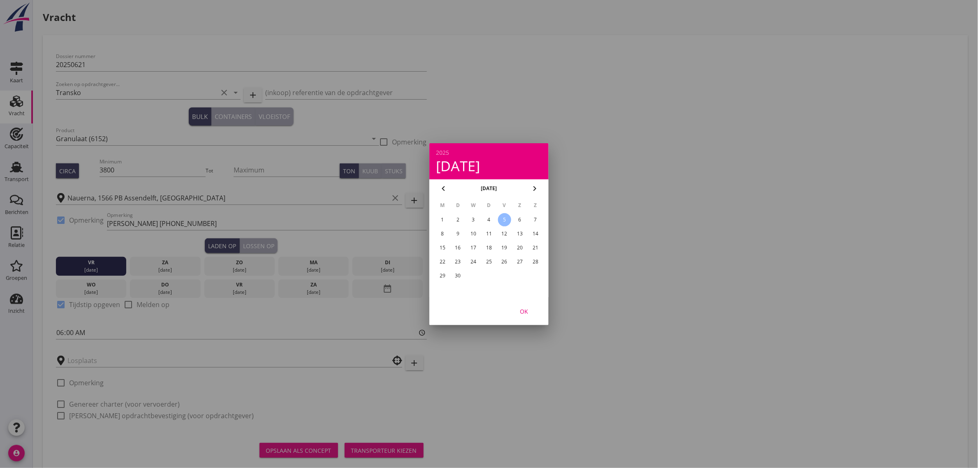
click at [492, 218] on div "4" at bounding box center [488, 219] width 13 height 13
click at [519, 305] on button "OK" at bounding box center [524, 310] width 36 height 15
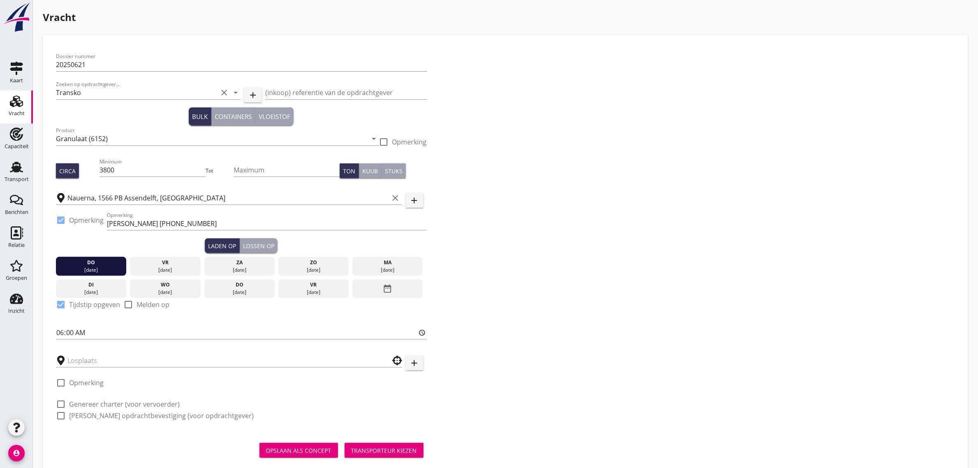
click at [252, 246] on div "Lossen op" at bounding box center [258, 245] width 31 height 9
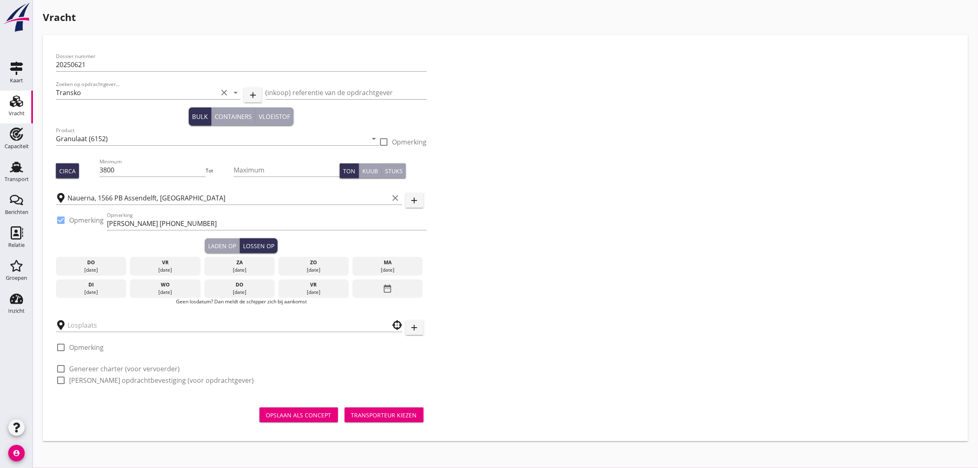
click at [159, 264] on div "vr" at bounding box center [165, 262] width 67 height 7
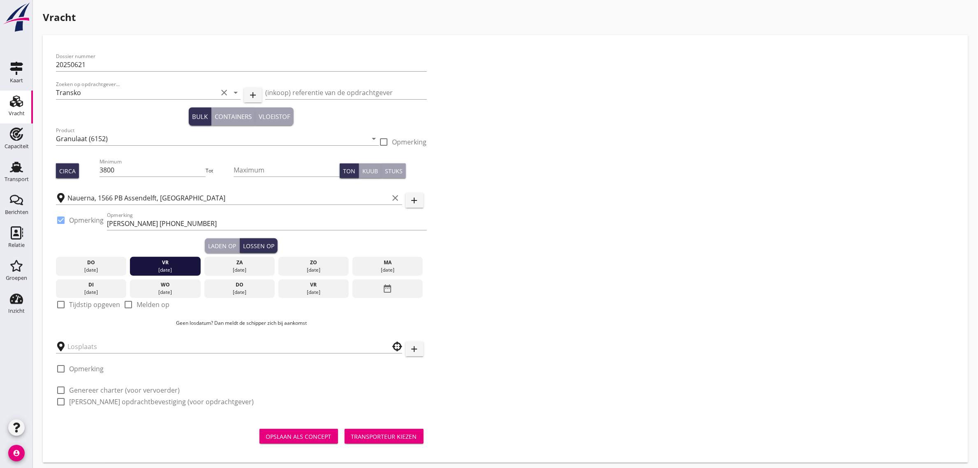
click at [91, 303] on label "Tijdstip opgeven" at bounding box center [94, 304] width 51 height 8
checkbox input "true"
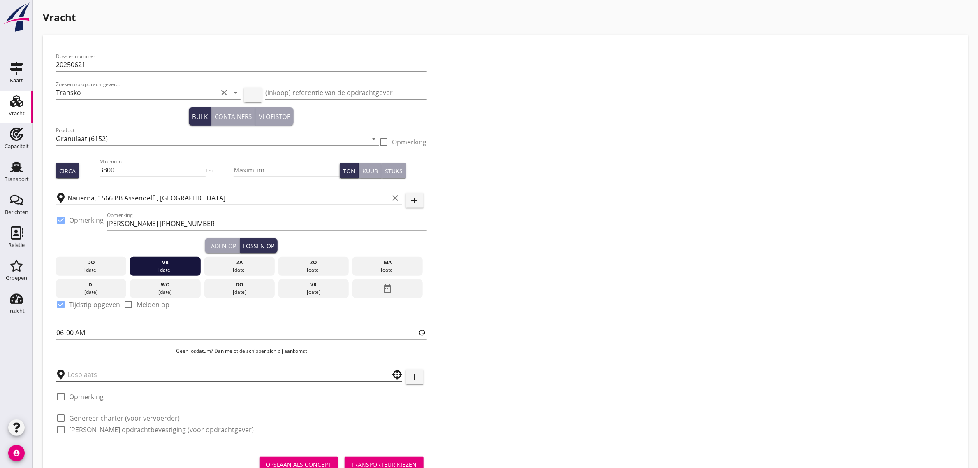
click at [95, 375] on input "text" at bounding box center [223, 374] width 312 height 13
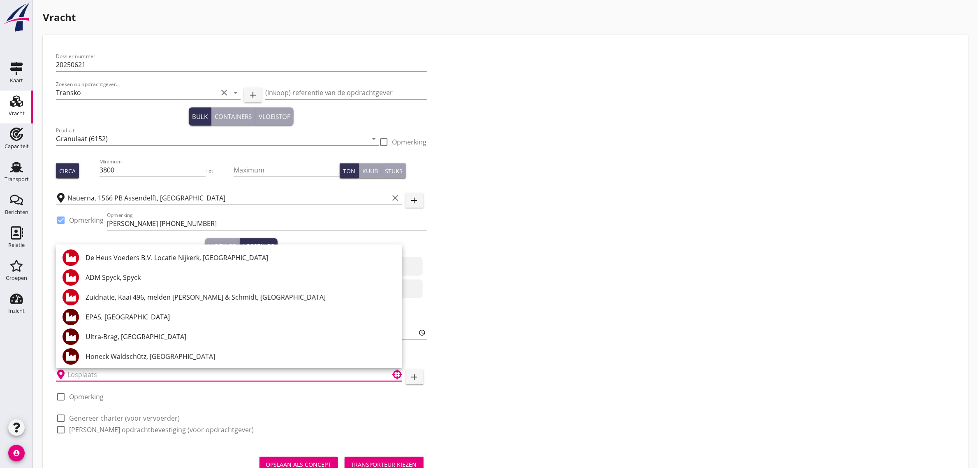
type input "o"
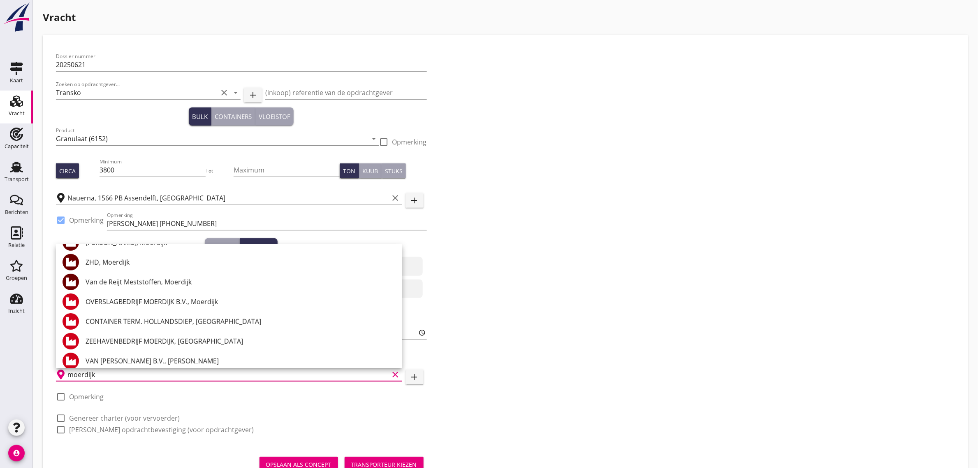
scroll to position [154, 0]
click at [155, 301] on div "OVERSLAGBEDRIJF MOERDIJK B.V., Moerdijk" at bounding box center [241, 301] width 310 height 10
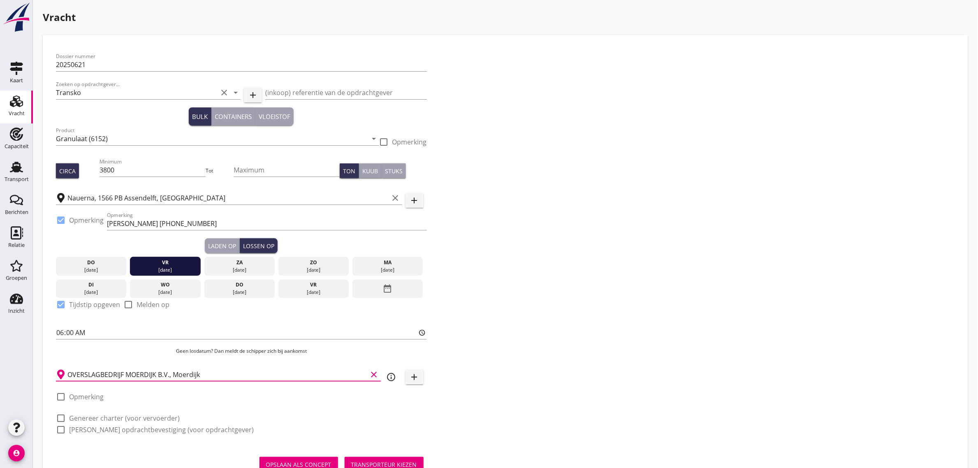
type input "OVERSLAGBEDRIJF MOERDIJK B.V., Moerdijk"
click at [93, 396] on label "Opmerking" at bounding box center [86, 396] width 35 height 8
checkbox input "true"
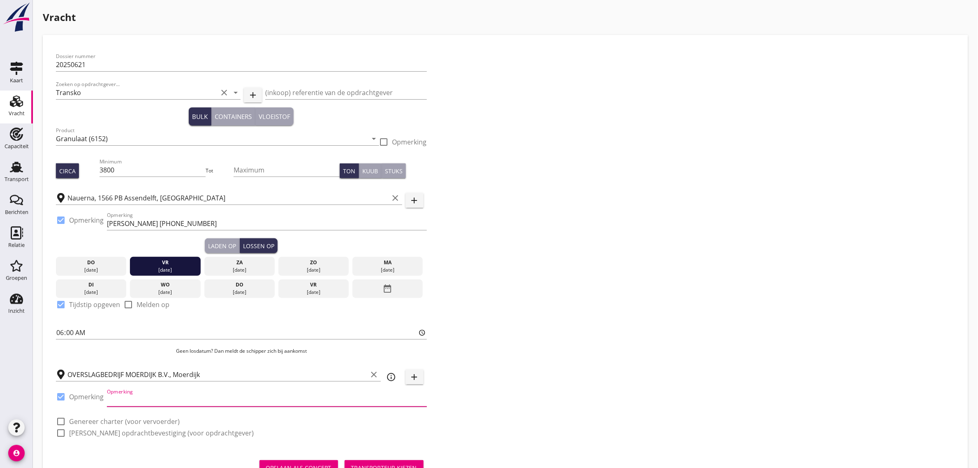
drag, startPoint x: 229, startPoint y: 397, endPoint x: 224, endPoint y: 398, distance: 5.0
click at [229, 397] on input "Opmerking" at bounding box center [267, 399] width 320 height 13
type input "[PHONE_NUMBER]"
click at [596, 350] on div "Dossier nummer 20250621 Zoeken op opdrachtgever... Transko clear arrow_drop_dow…" at bounding box center [505, 247] width 905 height 399
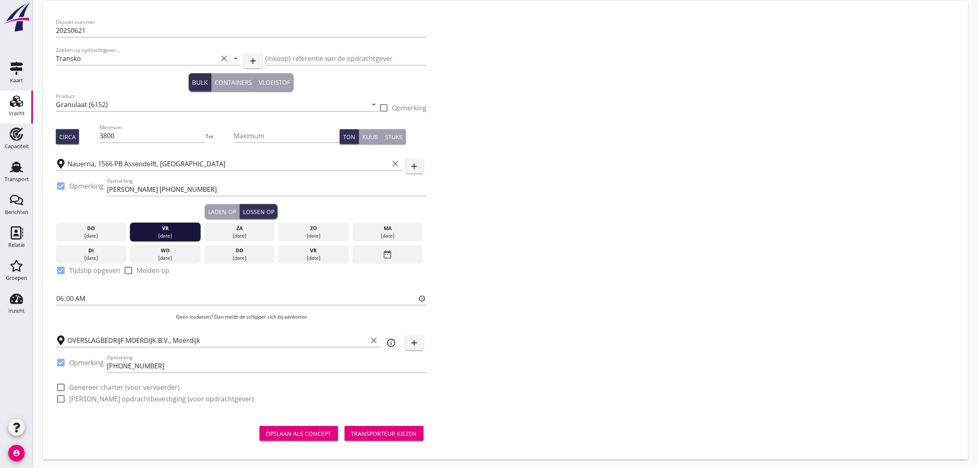
scroll to position [35, 0]
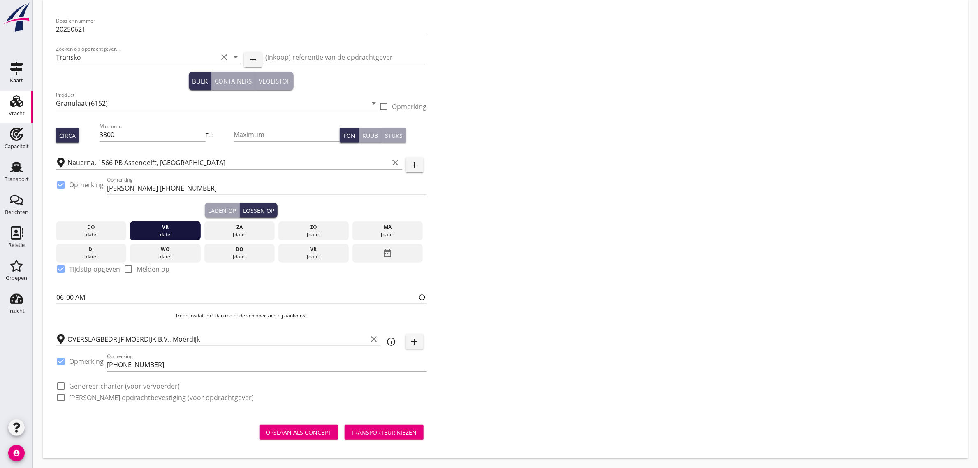
click at [107, 379] on div at bounding box center [267, 376] width 320 height 5
click at [108, 386] on label "Genereer charter (voor vervoerder)" at bounding box center [124, 386] width 111 height 8
checkbox input "true"
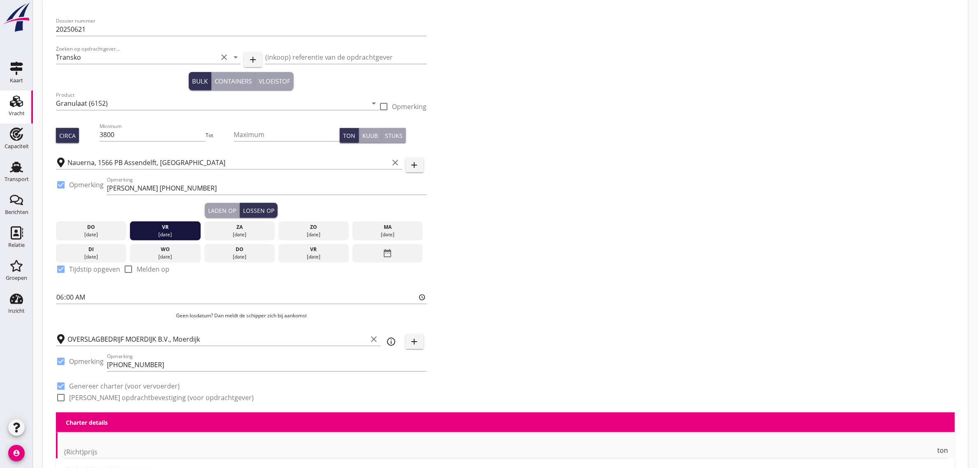
click at [110, 398] on label "[PERSON_NAME] opdrachtbevestiging (voor opdrachtgever)" at bounding box center [161, 397] width 185 height 8
checkbox input "true"
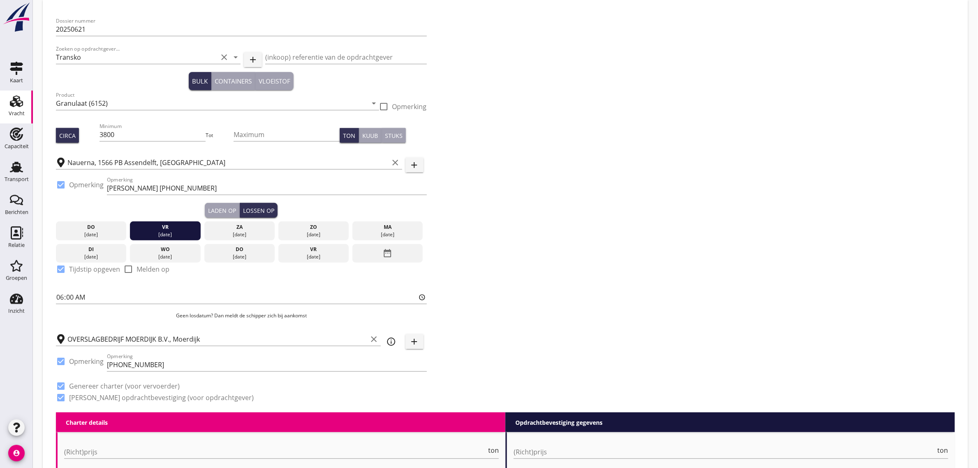
click at [548, 262] on div "Dossier nummer 20250621 Zoeken op opdrachtgever... Transko clear arrow_drop_dow…" at bounding box center [505, 212] width 905 height 399
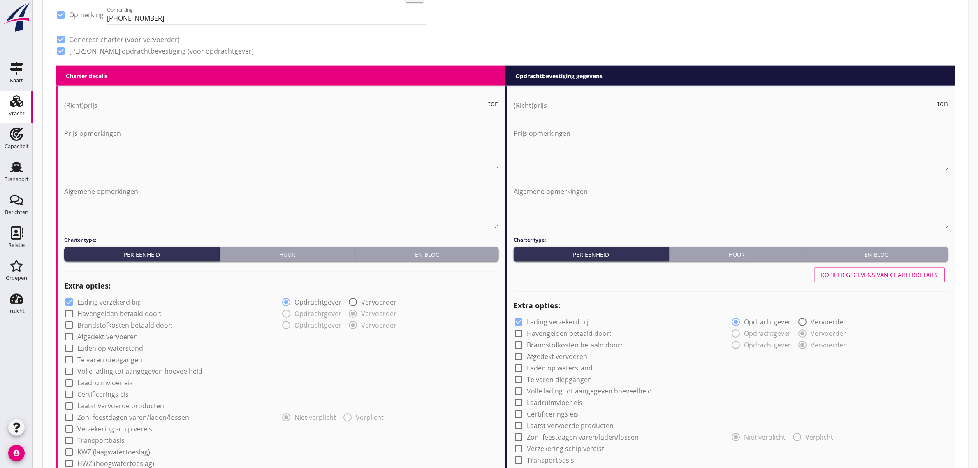
scroll to position [395, 0]
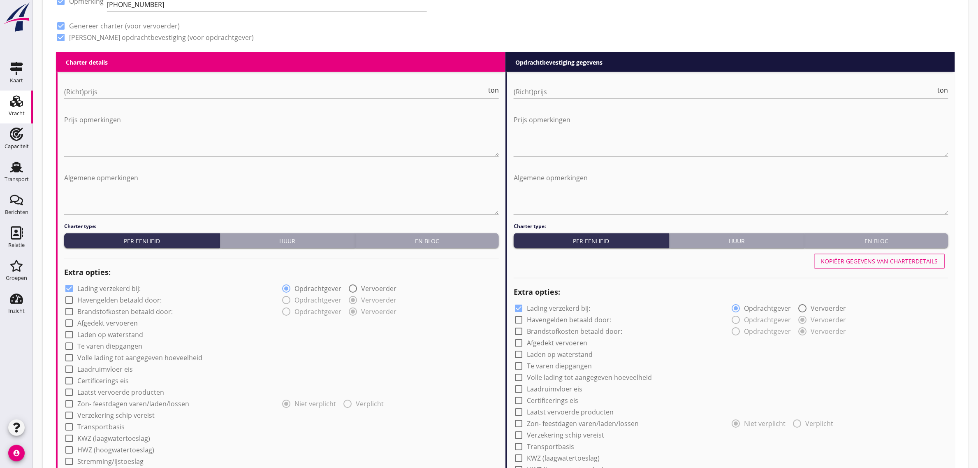
click at [136, 83] on div "(Richt)prijs ton" at bounding box center [281, 93] width 435 height 26
click at [137, 91] on input "(Richt)prijs" at bounding box center [275, 91] width 422 height 13
type input "2"
type input "2.40"
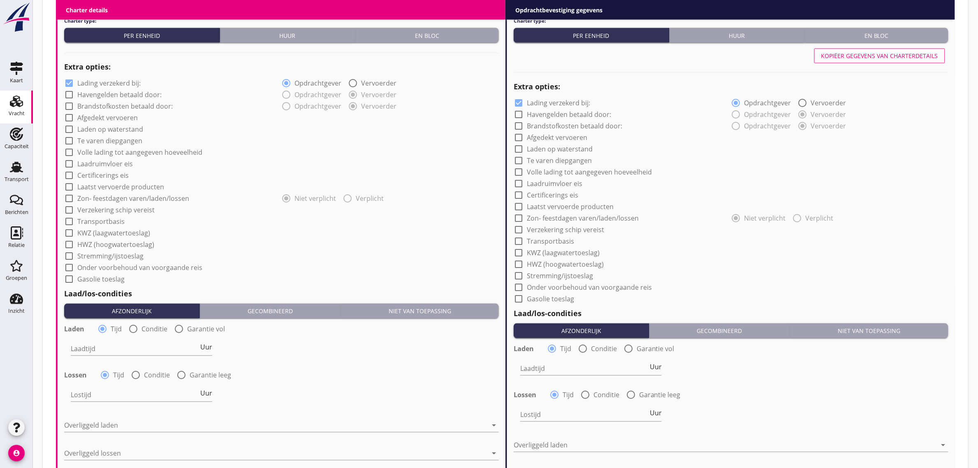
scroll to position [601, 0]
click at [110, 163] on label "Laadruimvloer eis" at bounding box center [105, 164] width 56 height 8
checkbox input "true"
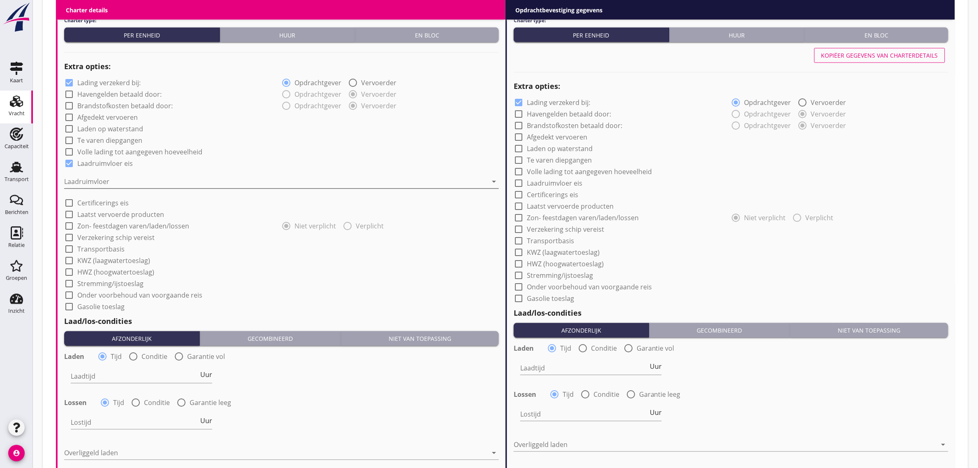
click at [101, 181] on div at bounding box center [275, 181] width 423 height 13
click at [97, 185] on div "Staal" at bounding box center [282, 188] width 422 height 10
click at [97, 250] on label "Transportbasis" at bounding box center [100, 249] width 47 height 8
checkbox input "true"
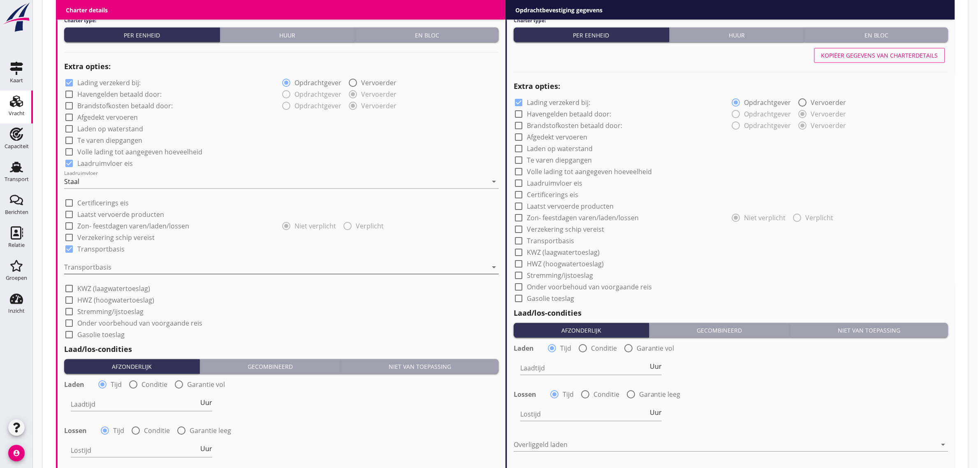
click at [97, 265] on div at bounding box center [275, 267] width 423 height 13
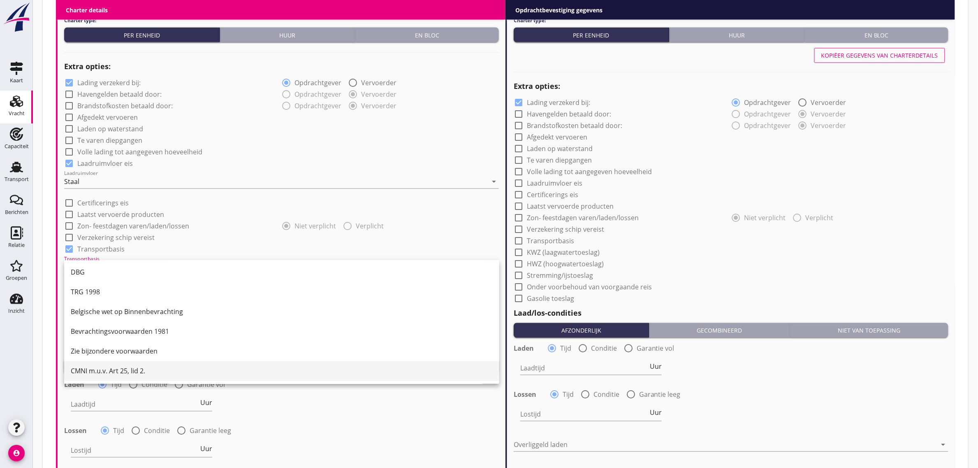
scroll to position [21, 0]
click at [103, 367] on div "CMNI m.u.v. Art 25, lid 2." at bounding box center [282, 371] width 422 height 10
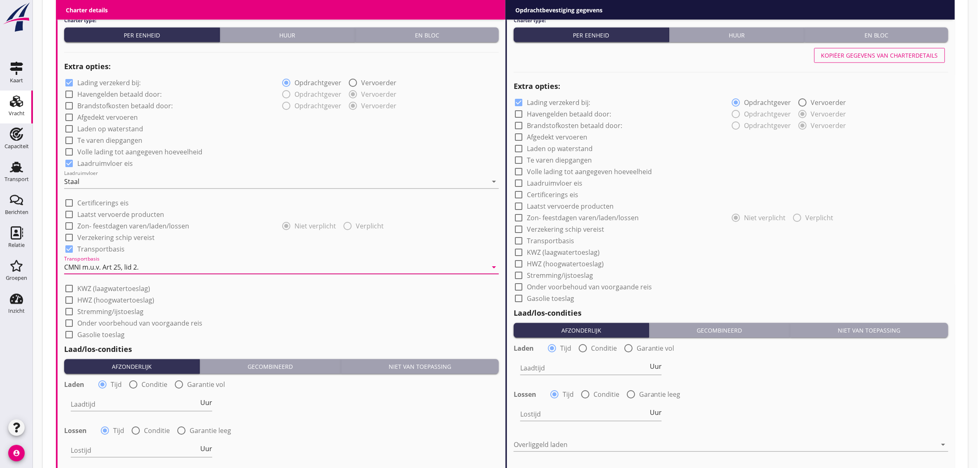
click at [123, 414] on div at bounding box center [141, 416] width 141 height 5
click at [123, 404] on input "Laadtijd" at bounding box center [135, 404] width 128 height 13
type input "24"
drag, startPoint x: 311, startPoint y: 291, endPoint x: 321, endPoint y: 307, distance: 18.8
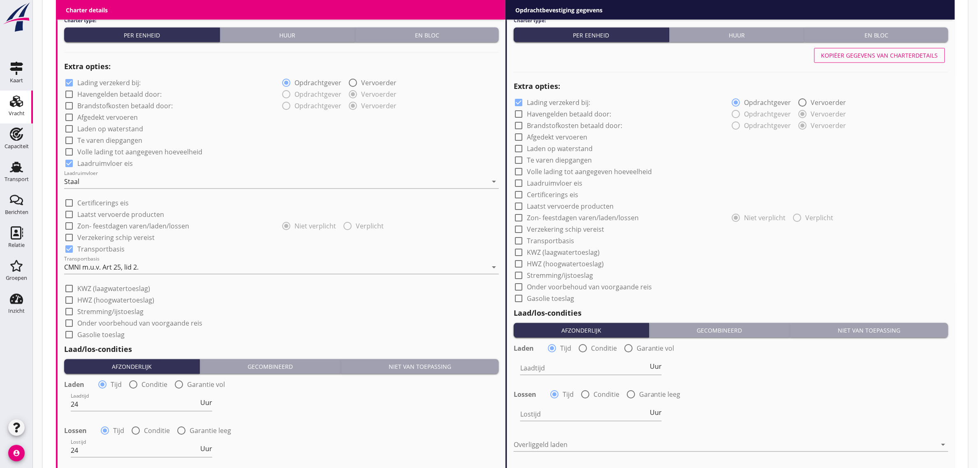
click at [313, 291] on div "check_box_outline_blank KWZ (laagwatertoeslag)" at bounding box center [281, 288] width 435 height 12
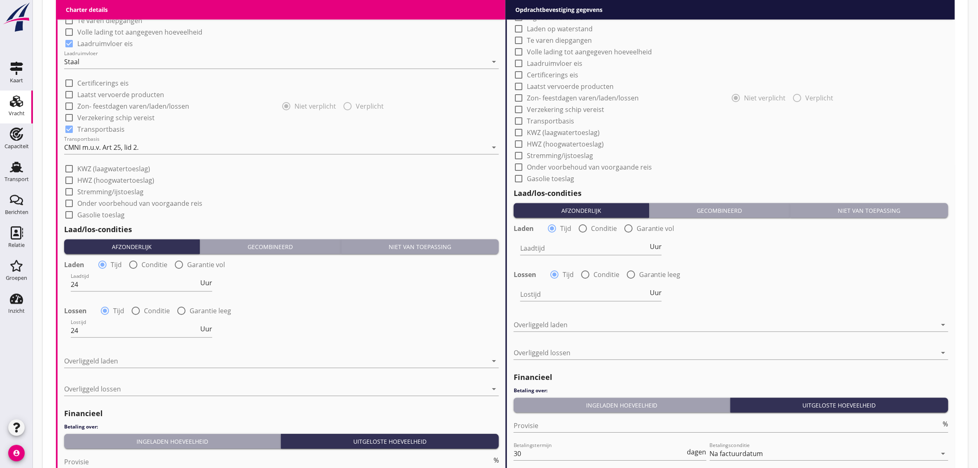
scroll to position [854, 0]
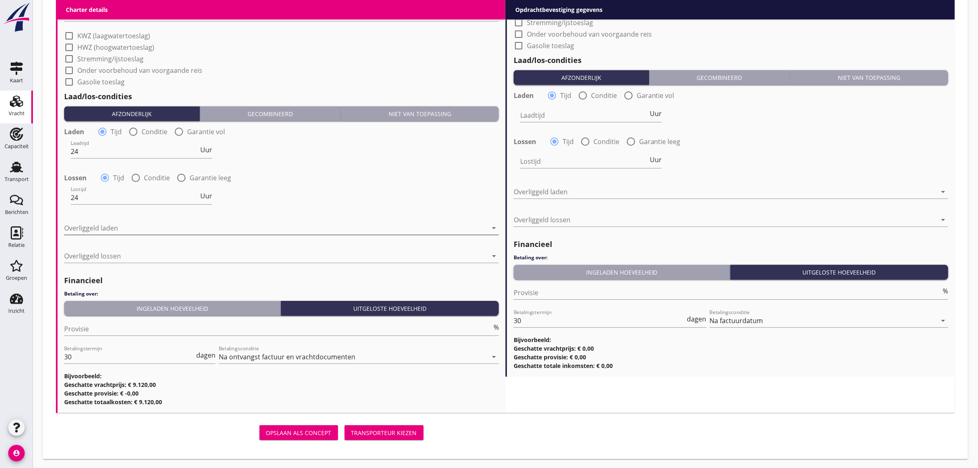
click at [118, 225] on div at bounding box center [275, 227] width 423 height 13
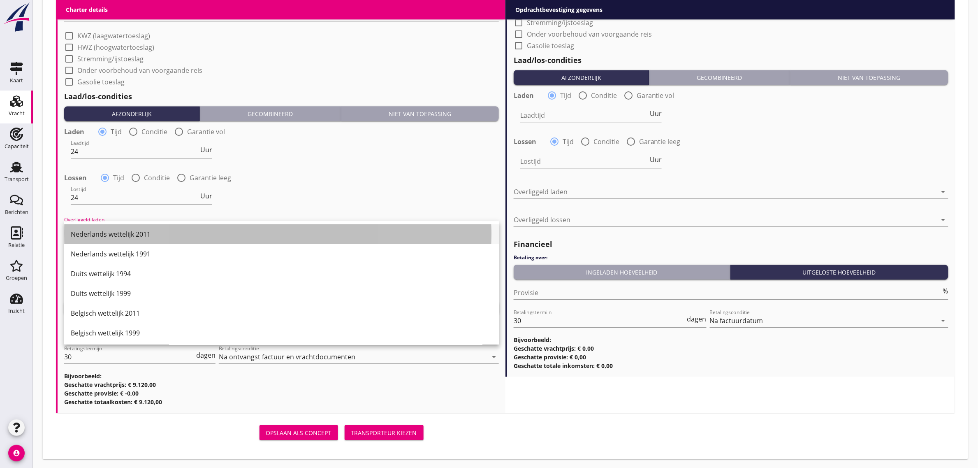
click at [118, 229] on div "Nederlands wettelijk 2011" at bounding box center [282, 234] width 422 height 10
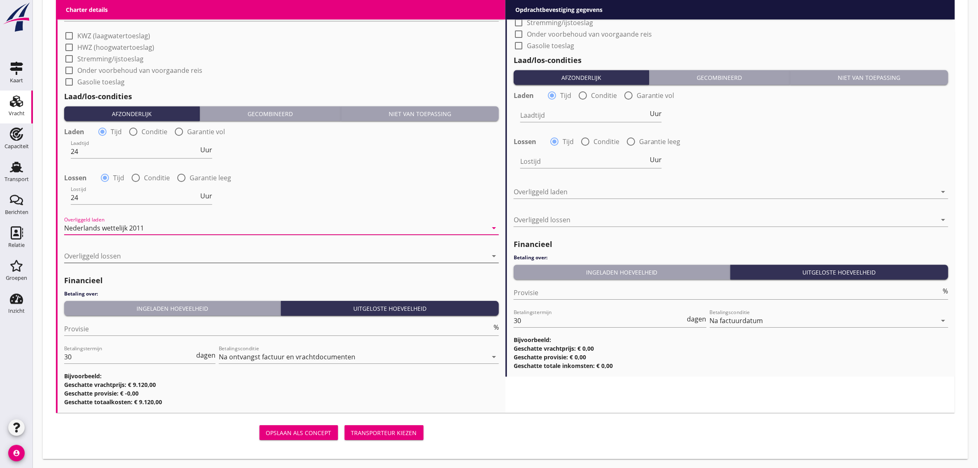
drag, startPoint x: 117, startPoint y: 244, endPoint x: 118, endPoint y: 255, distance: 11.1
click at [117, 248] on div "Overliggeld lossen arrow_drop_down" at bounding box center [281, 257] width 435 height 26
click at [118, 255] on div at bounding box center [275, 255] width 423 height 13
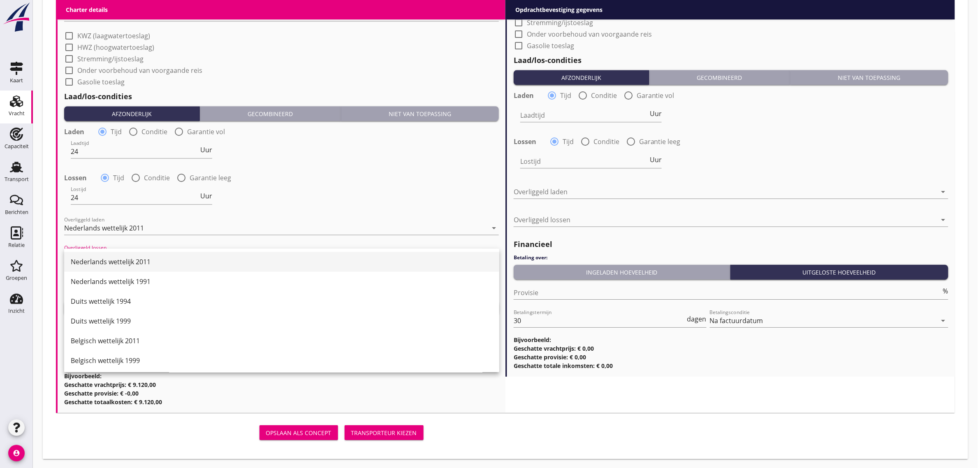
click at [119, 262] on div "Nederlands wettelijk 2011" at bounding box center [282, 262] width 422 height 10
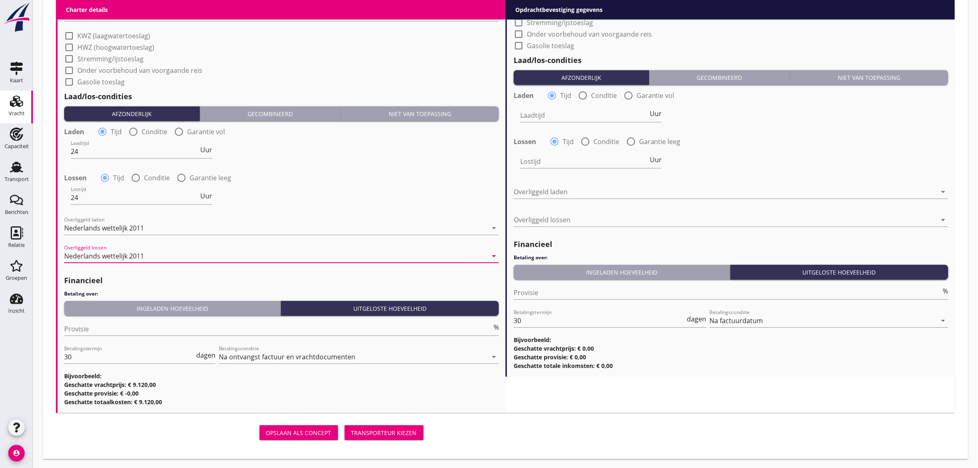
click at [122, 307] on div "Ingeladen hoeveelheid" at bounding box center [172, 308] width 210 height 9
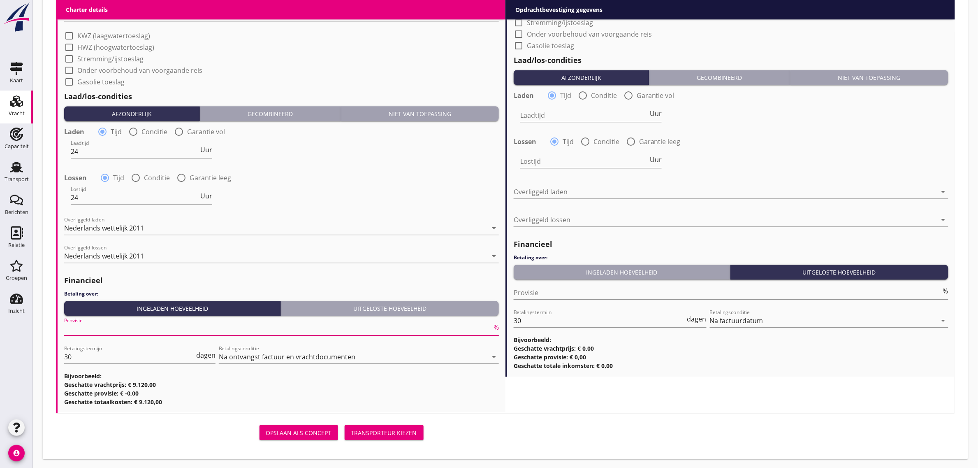
click at [101, 331] on input "Provisie" at bounding box center [278, 328] width 428 height 13
type input "5"
click at [404, 177] on div "Lossen radio_button_checked Tijd radio_button_unchecked Conditie radio_button_u…" at bounding box center [281, 177] width 435 height 12
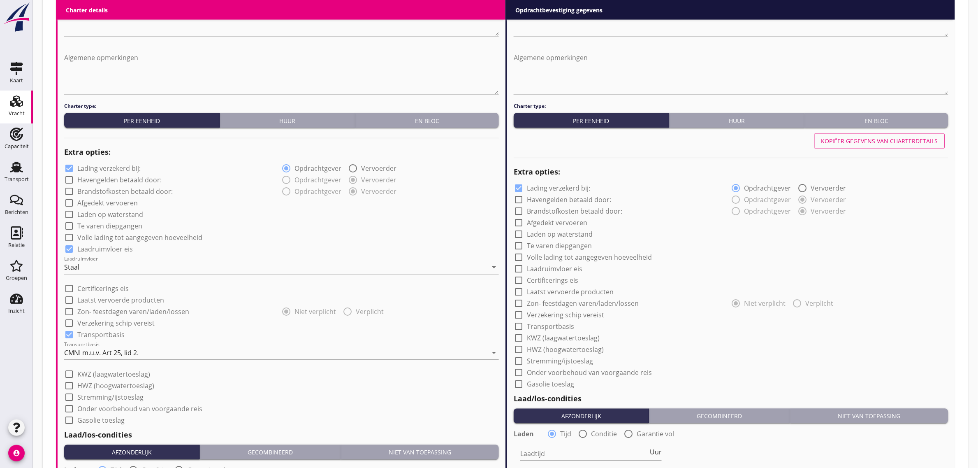
scroll to position [494, 0]
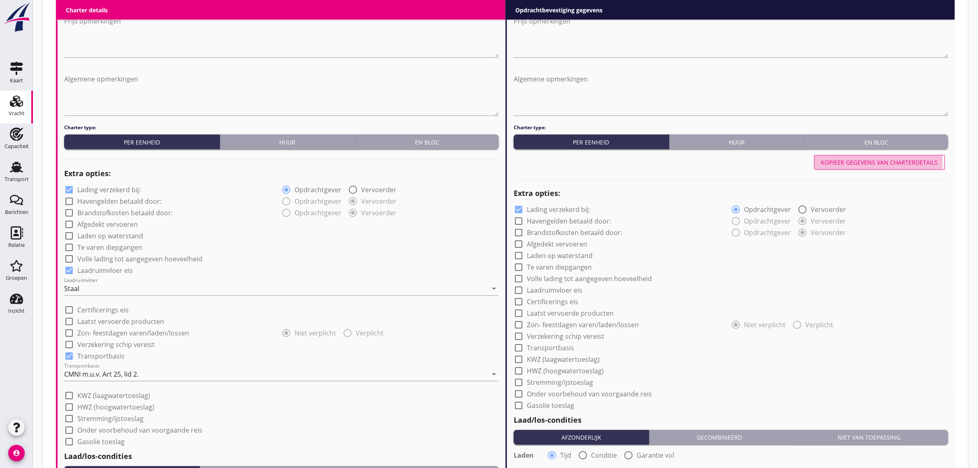
click at [885, 161] on div "Kopiëer gegevens van charterdetails" at bounding box center [879, 162] width 117 height 9
checkbox input "true"
type input "24"
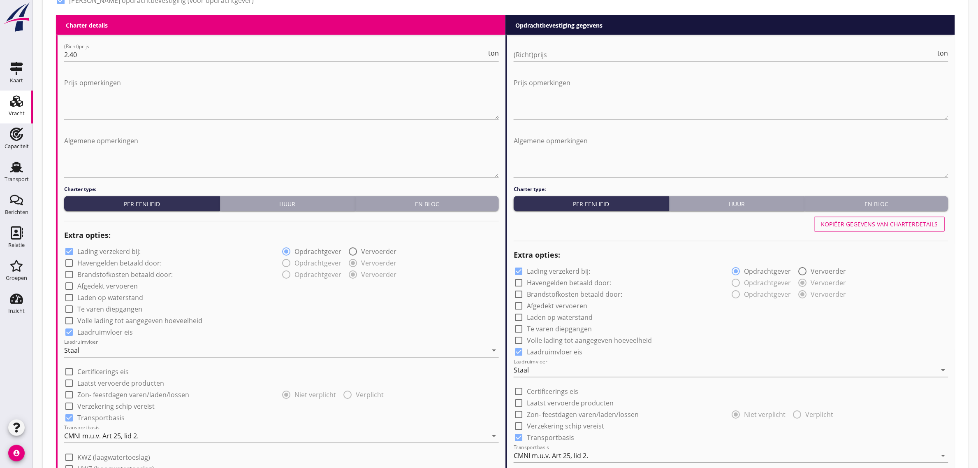
scroll to position [288, 0]
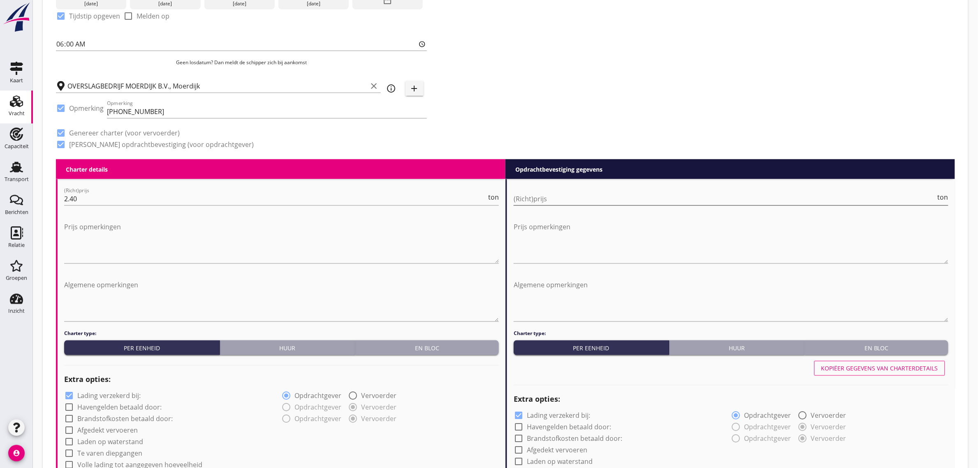
click at [528, 197] on input "(Richt)prijs" at bounding box center [725, 198] width 422 height 13
type input "2"
type input "2.40"
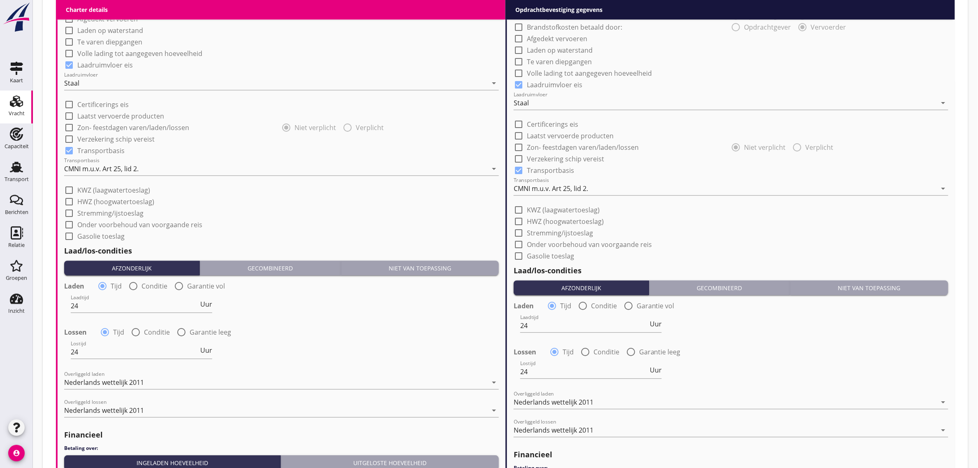
scroll to position [873, 0]
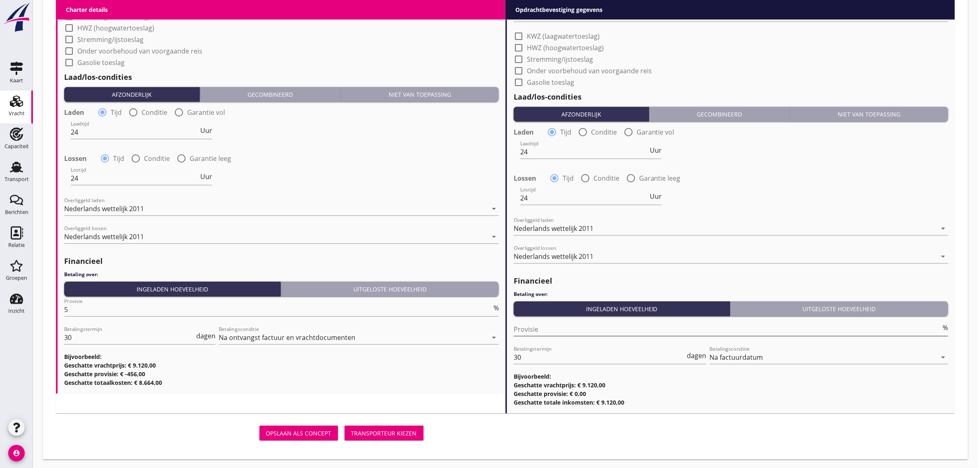
click at [537, 329] on input "Provisie" at bounding box center [728, 328] width 428 height 13
type input "0"
click at [389, 429] on div "Transporteur kiezen" at bounding box center [384, 432] width 66 height 9
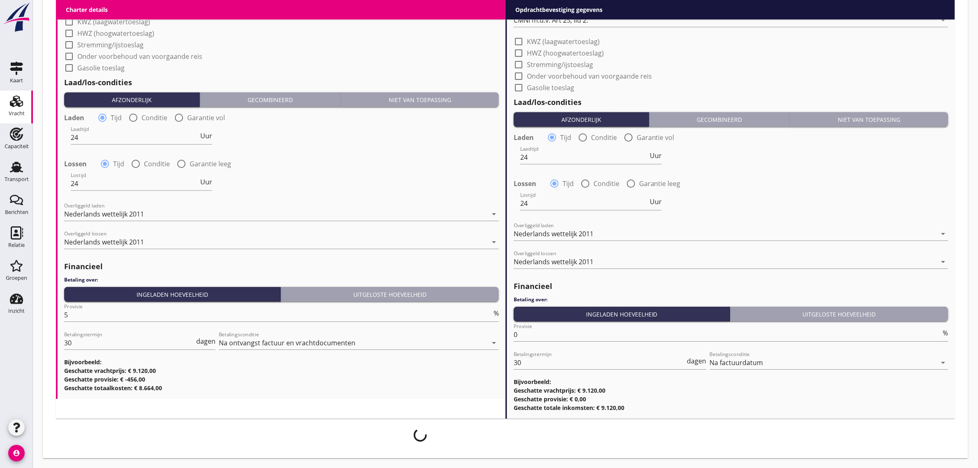
scroll to position [867, 0]
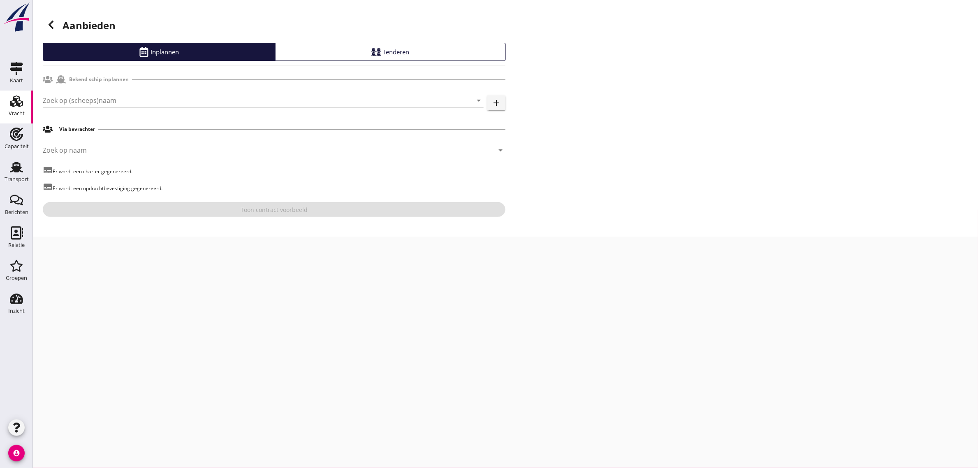
click at [415, 343] on div "cancel You are impersonating another user. Aanbieden Inplannen Tenderen Bekend …" at bounding box center [505, 234] width 945 height 468
drag, startPoint x: 128, startPoint y: 104, endPoint x: 124, endPoint y: 101, distance: 4.8
click at [128, 104] on input "Zoek op (scheeps)naam" at bounding box center [252, 100] width 418 height 13
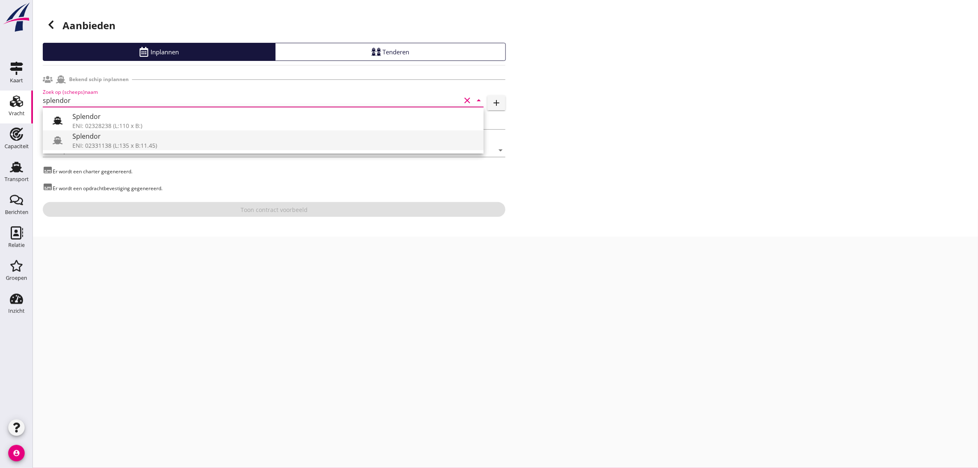
click at [125, 140] on div "Splendor" at bounding box center [274, 136] width 405 height 10
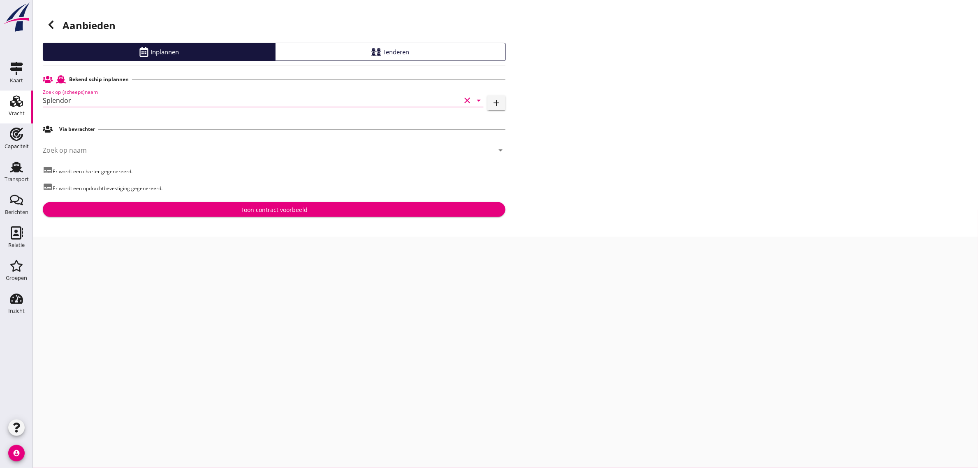
type input "Splendor"
click at [222, 210] on div "Toon contract voorbeeld" at bounding box center [273, 209] width 449 height 9
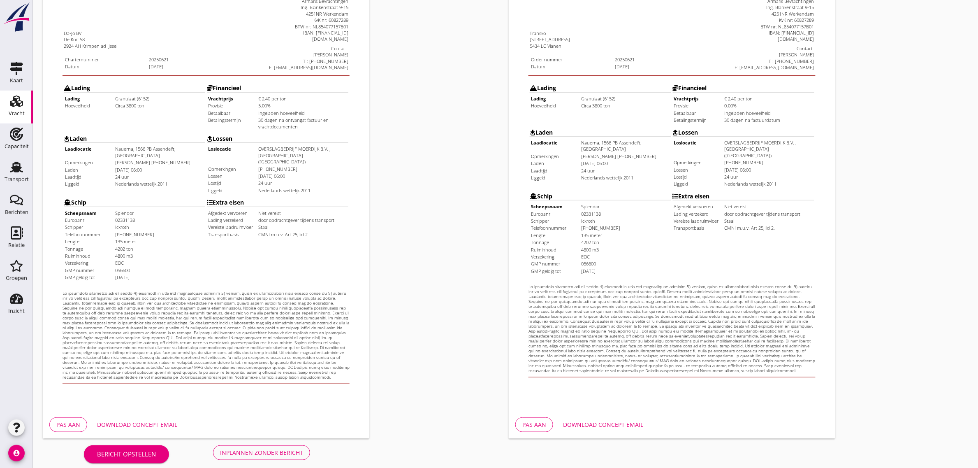
scroll to position [141, 0]
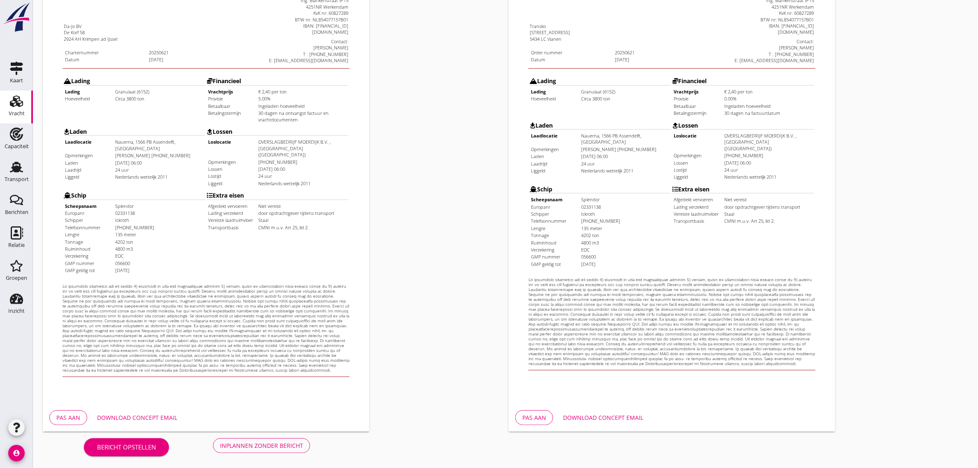
click at [256, 439] on button "Inplannen zonder bericht" at bounding box center [261, 445] width 97 height 15
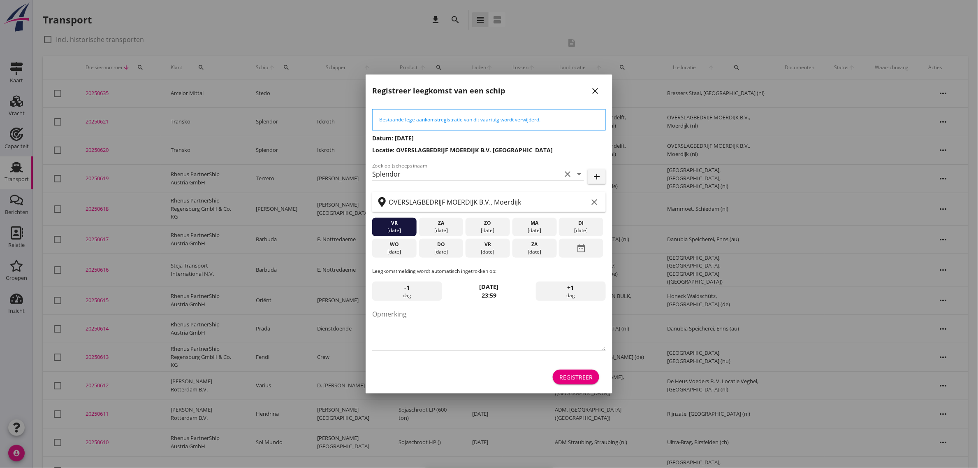
click at [589, 377] on div "Registreer" at bounding box center [575, 377] width 33 height 9
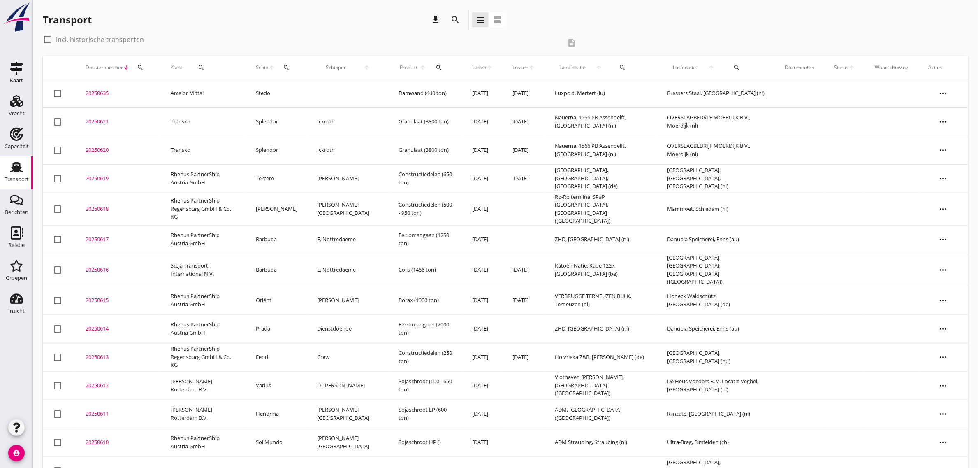
click at [282, 128] on td "Splendor" at bounding box center [276, 121] width 61 height 28
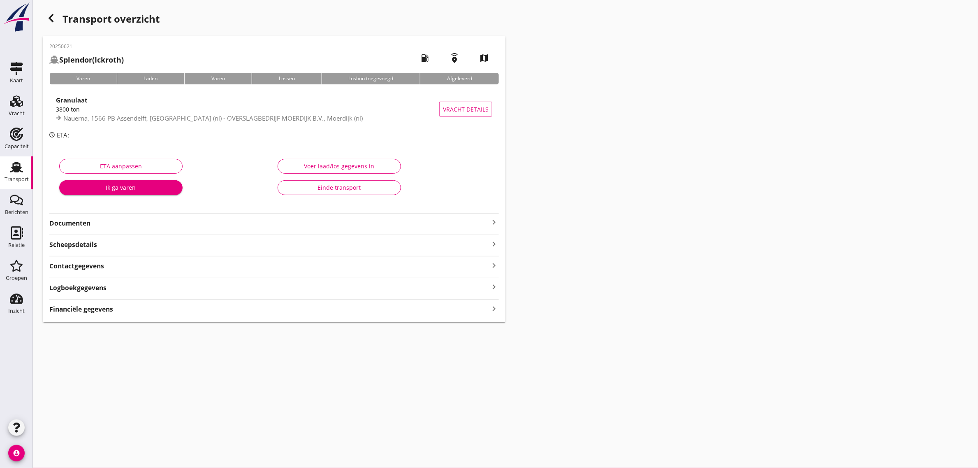
click at [73, 221] on strong "Documenten" at bounding box center [269, 222] width 440 height 9
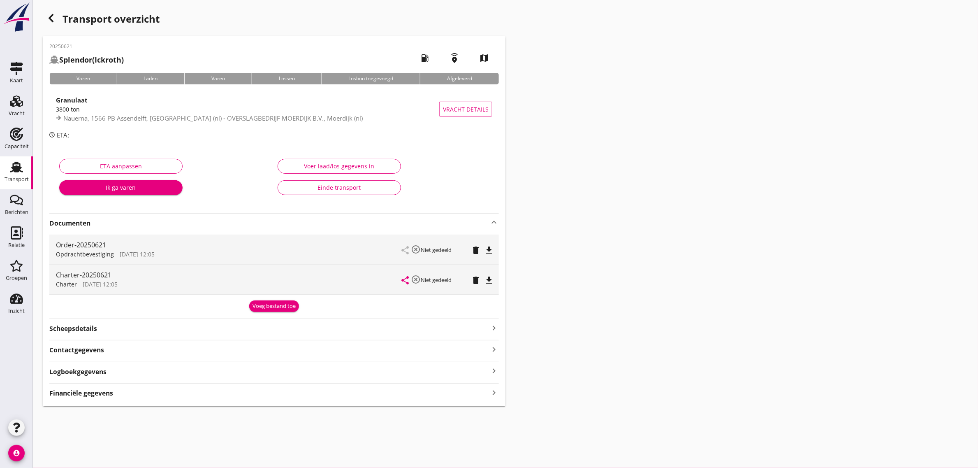
click at [495, 284] on div "Charter-20250621 Charter — [DATE] 12:05 share highlight_off Niet gedeeld delete…" at bounding box center [273, 279] width 449 height 30
click at [490, 280] on icon "file_download" at bounding box center [489, 280] width 10 height 10
drag, startPoint x: 17, startPoint y: 164, endPoint x: 69, endPoint y: 465, distance: 305.3
click at [17, 164] on icon "Transport" at bounding box center [16, 166] width 13 height 13
